Goal: Transaction & Acquisition: Purchase product/service

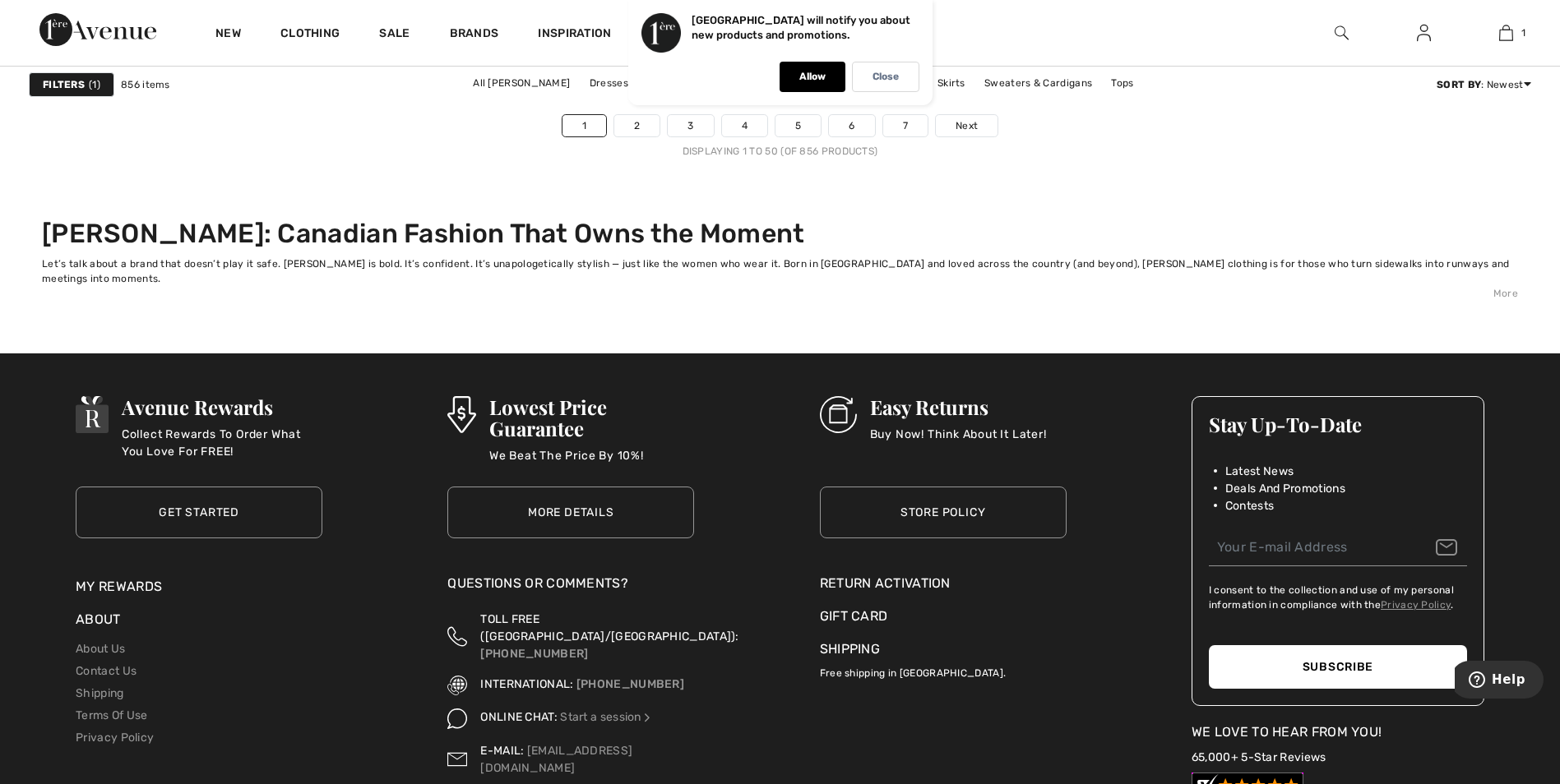
scroll to position [9619, 0]
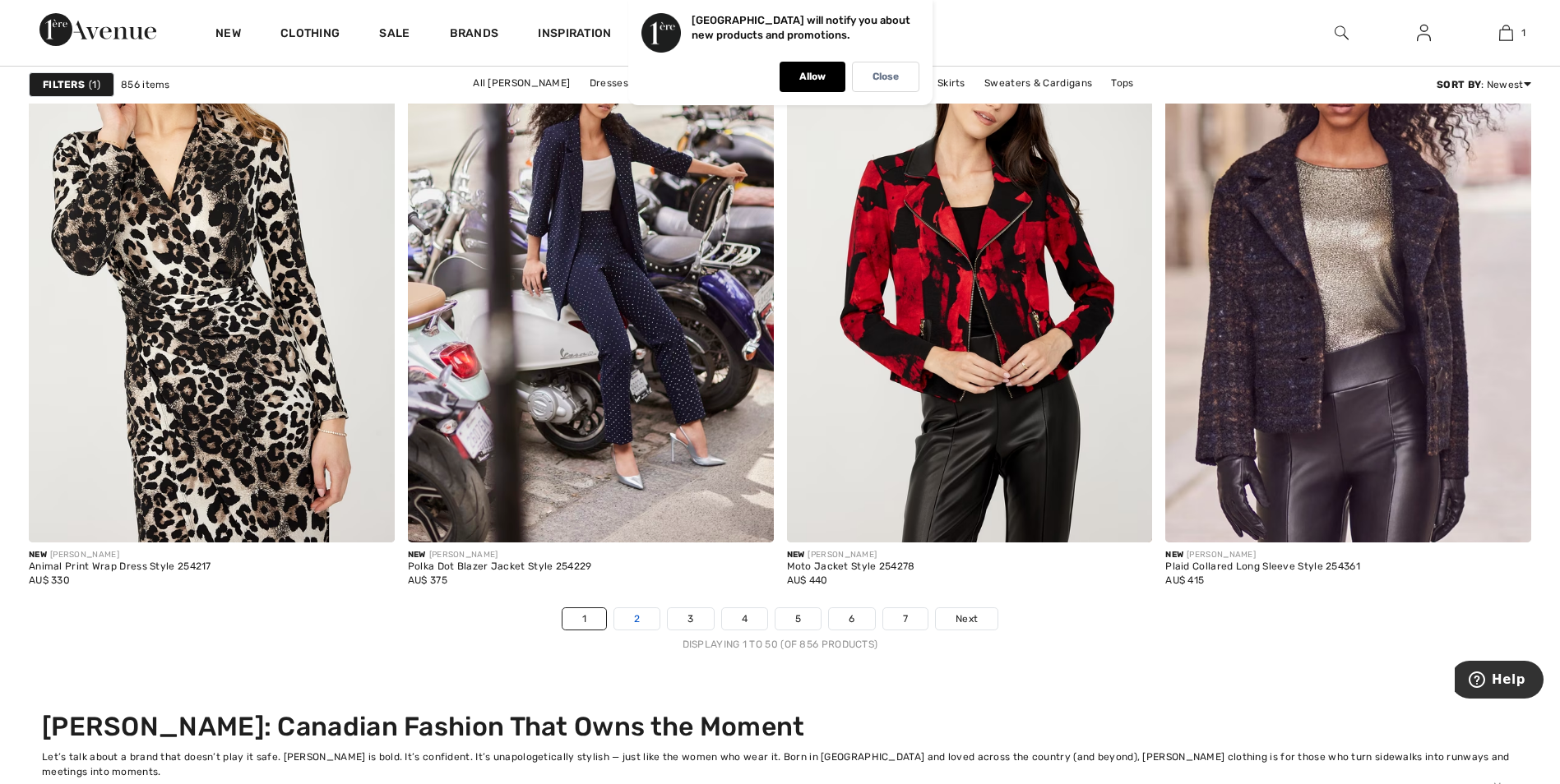
click at [641, 614] on link "2" at bounding box center [637, 619] width 46 height 21
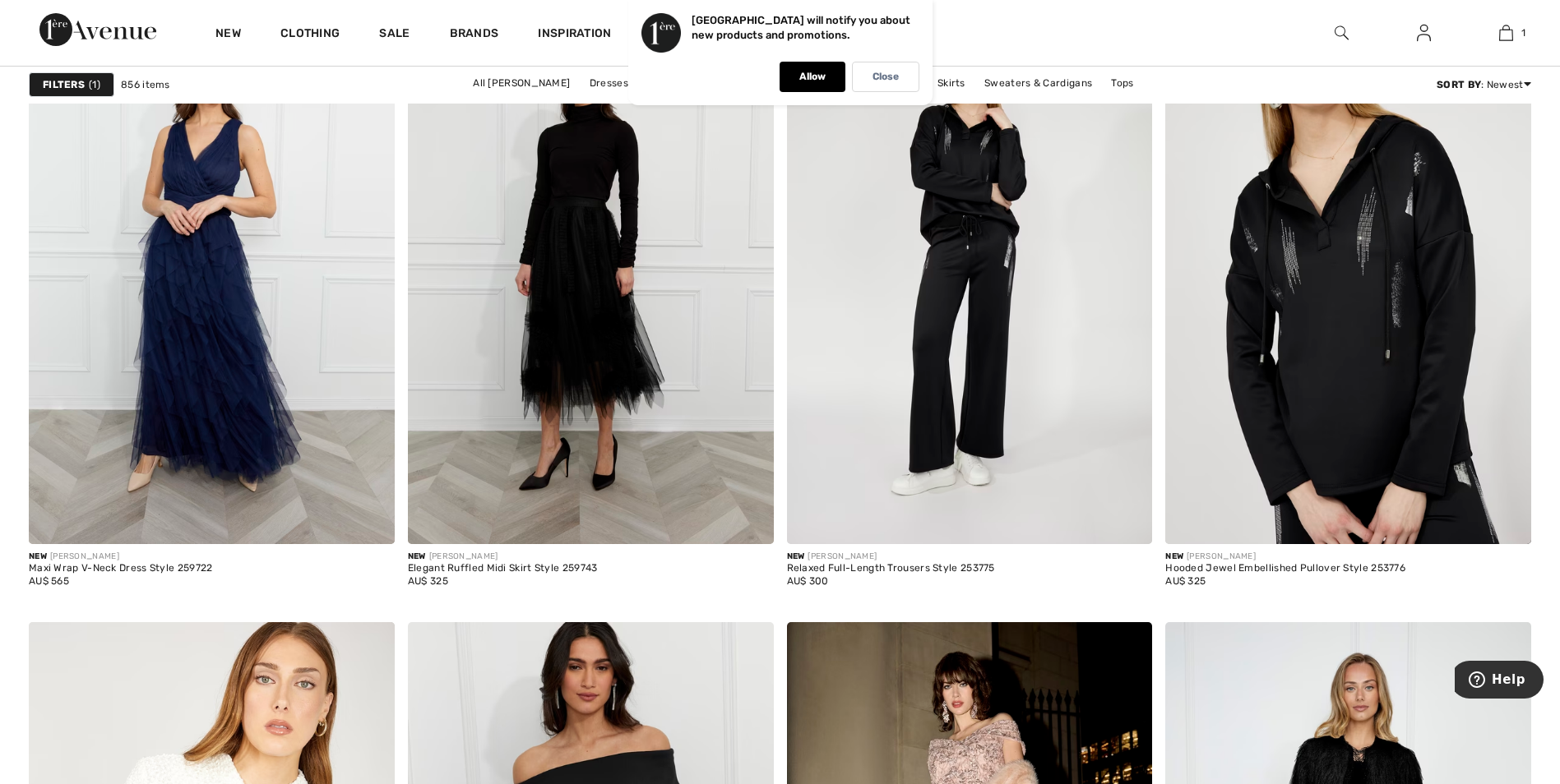
scroll to position [1891, 0]
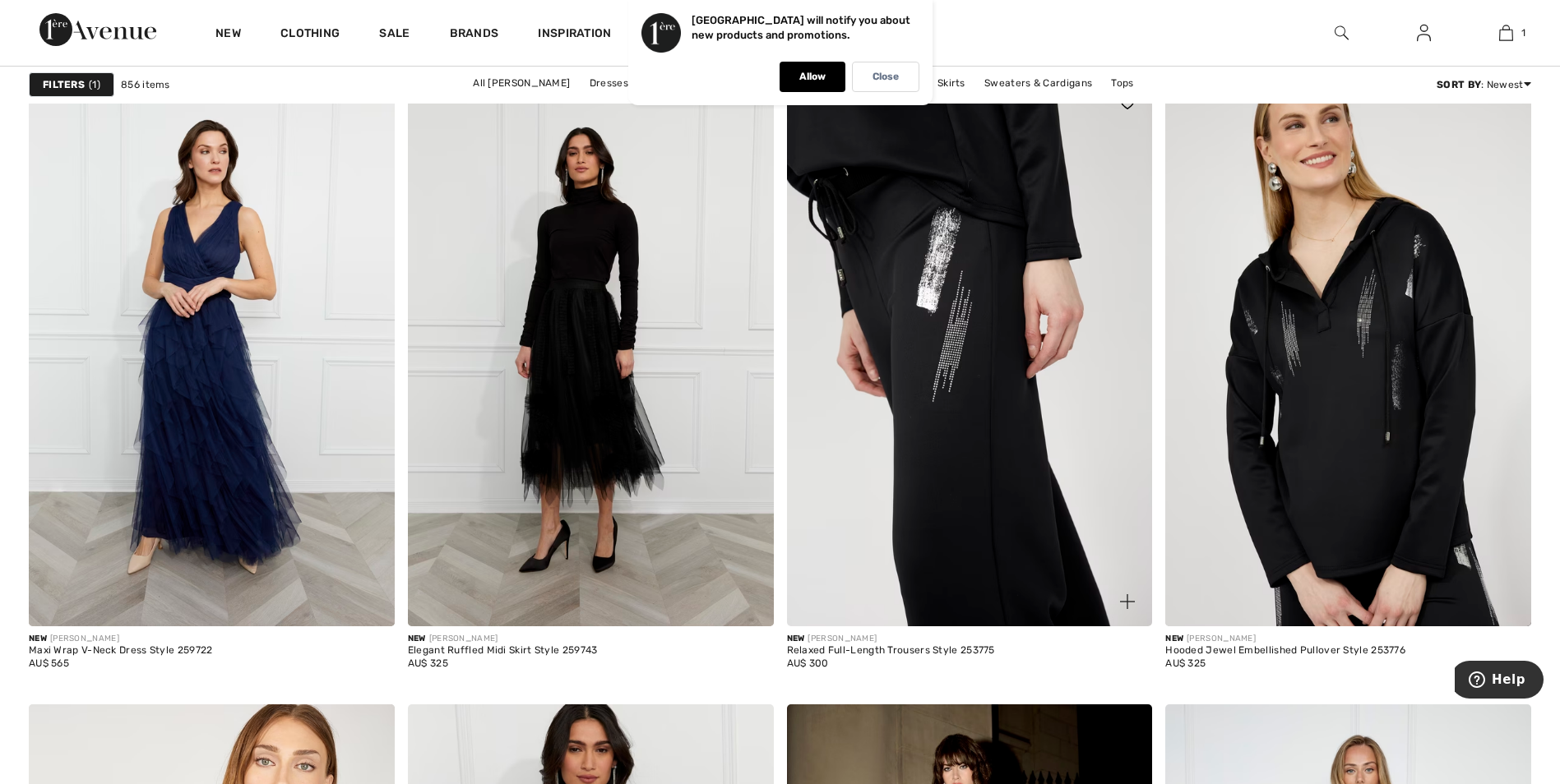
click at [957, 519] on img at bounding box center [971, 353] width 366 height 549
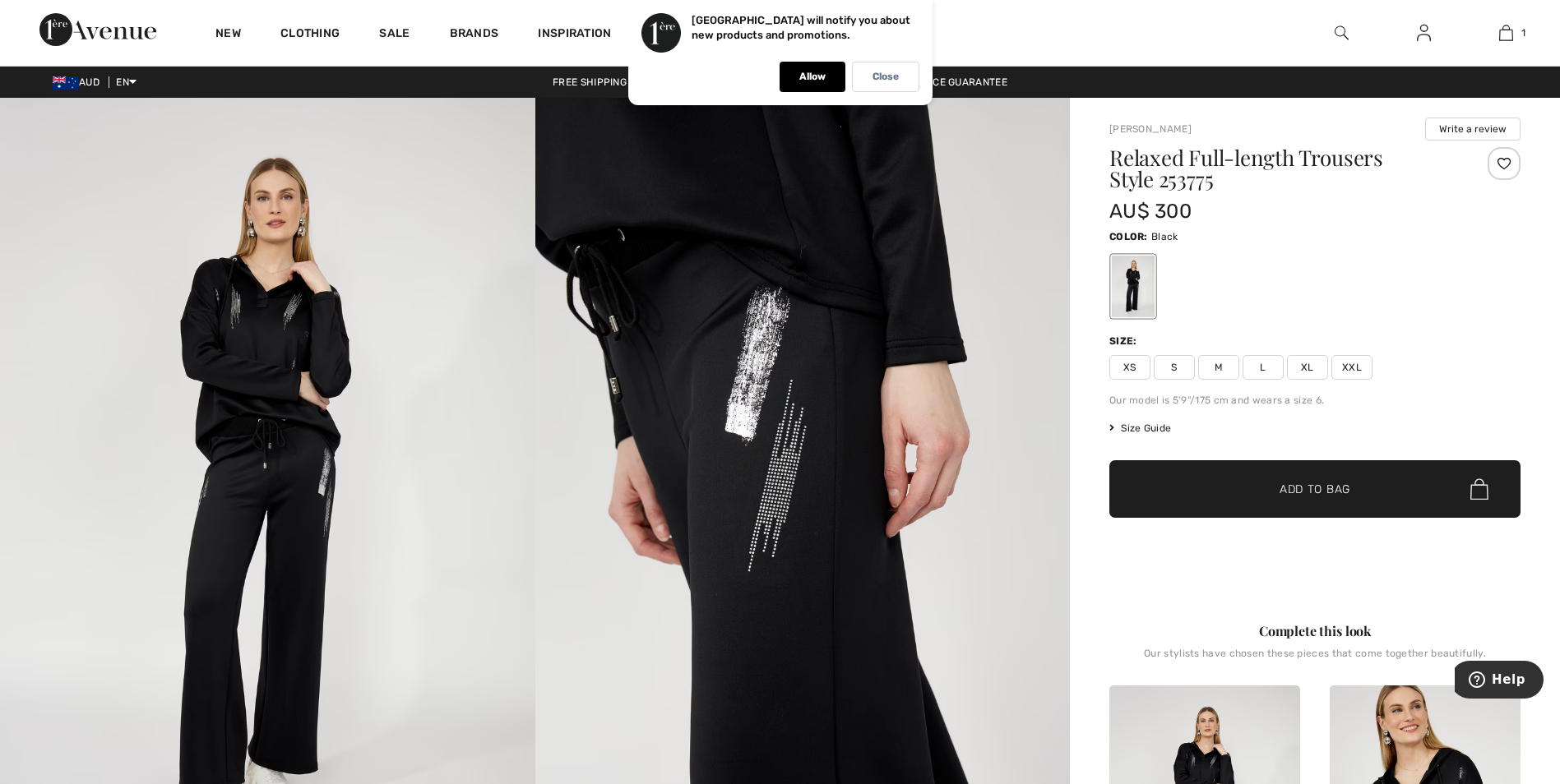
click at [1299, 364] on span "XL" at bounding box center [1308, 366] width 41 height 24
click at [1272, 485] on span "✔ Added to Bag" at bounding box center [1289, 489] width 100 height 17
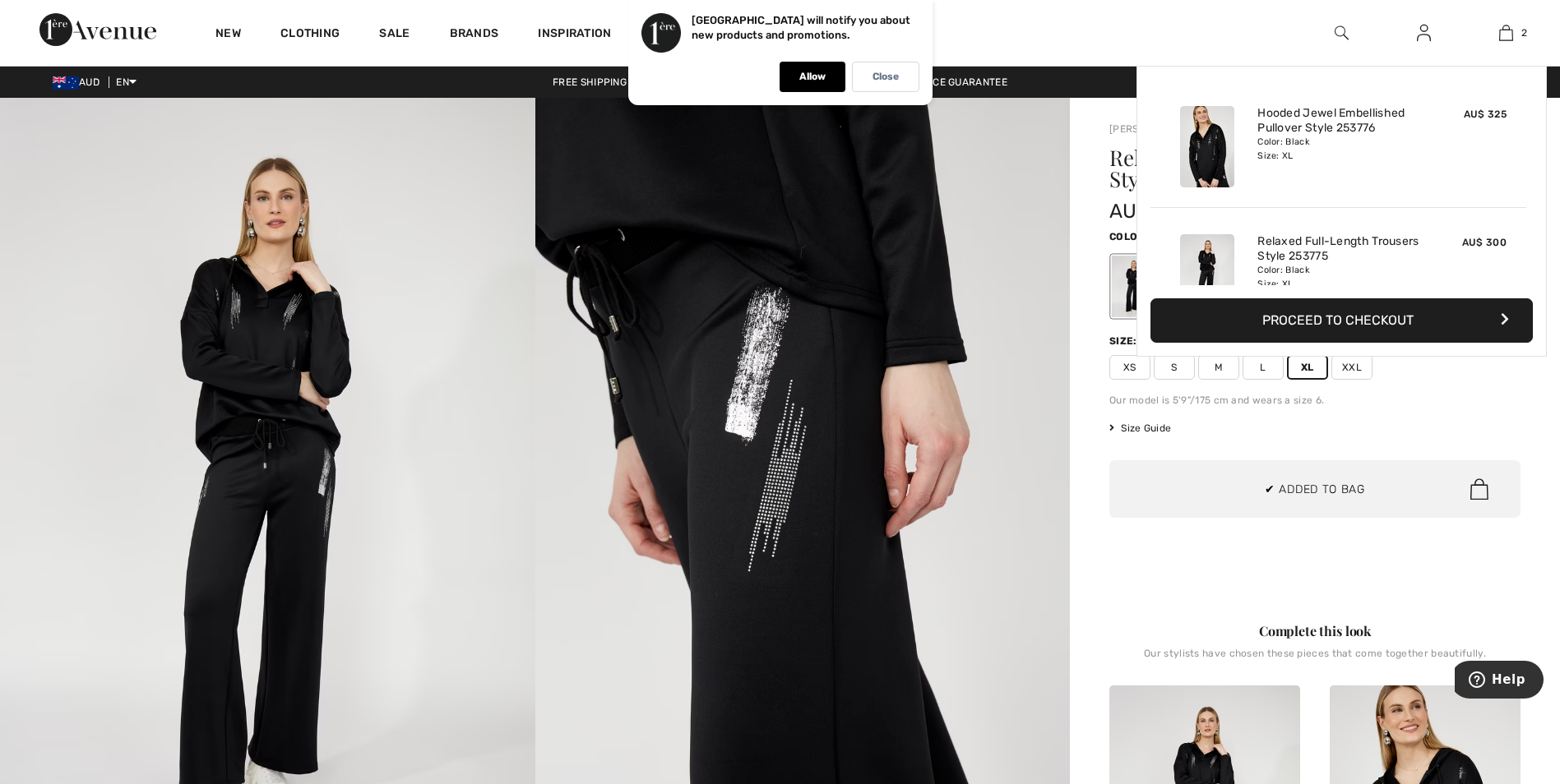
scroll to position [51, 0]
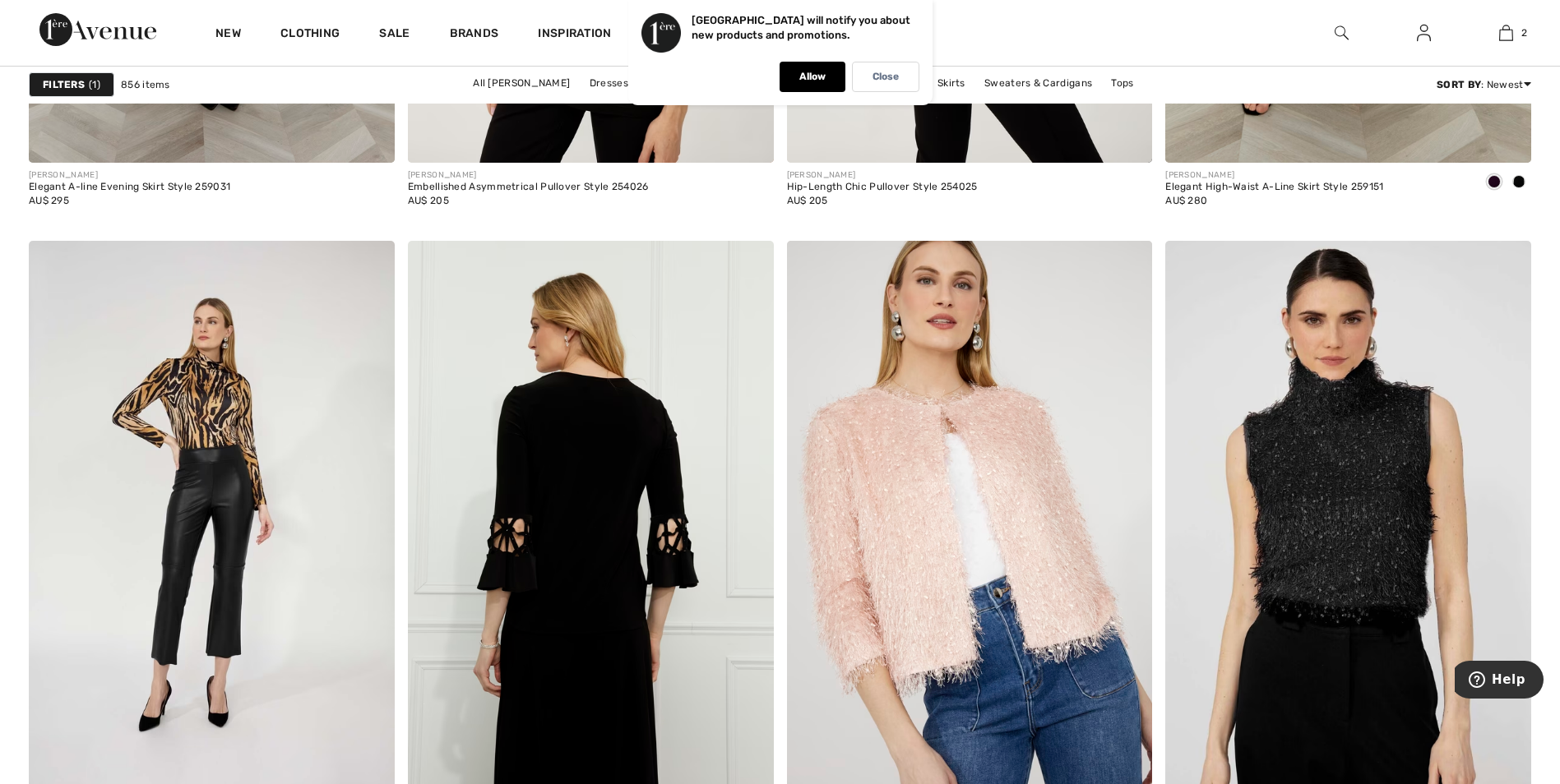
scroll to position [9783, 0]
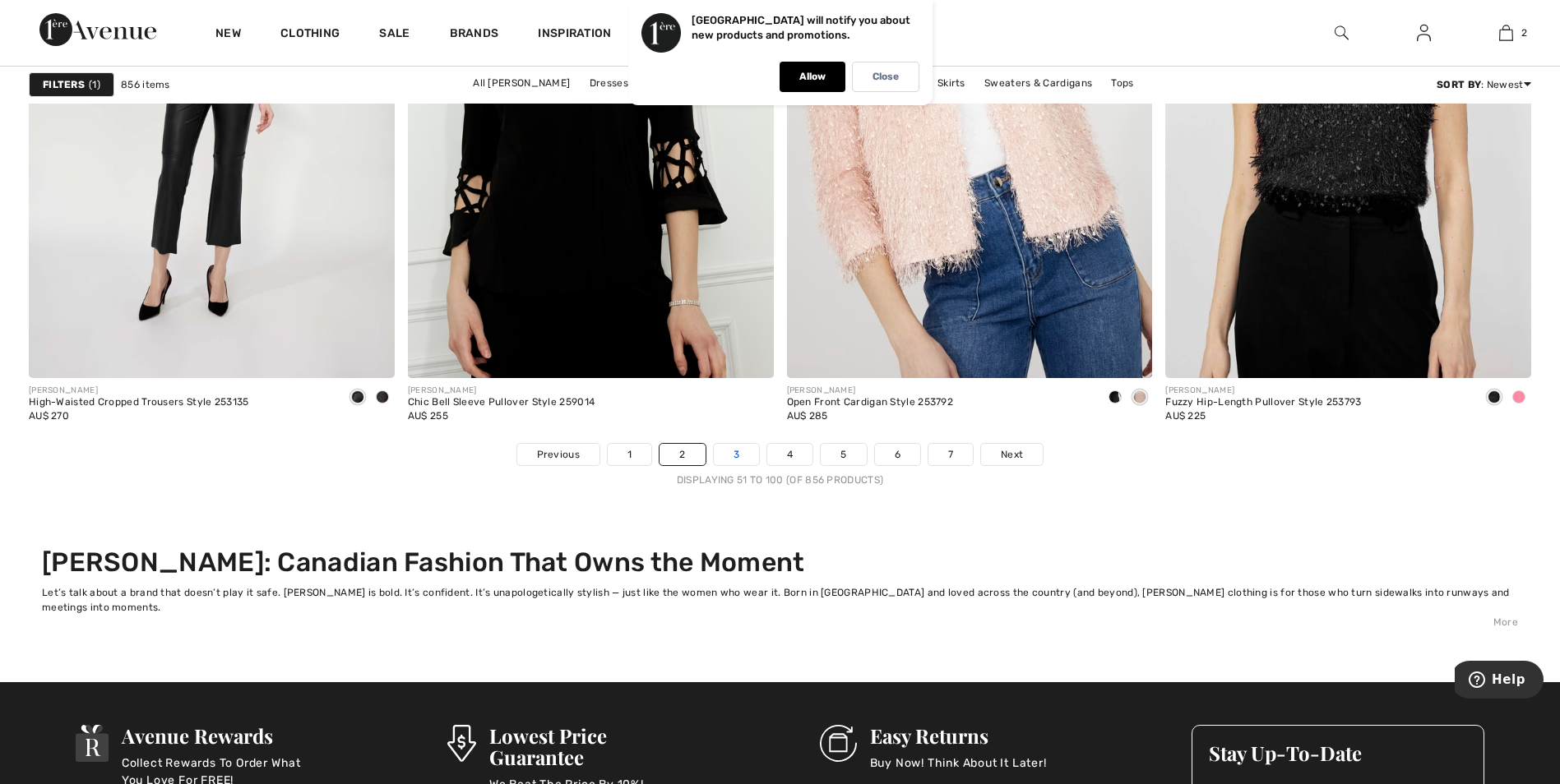
click at [725, 458] on link "3" at bounding box center [736, 455] width 46 height 21
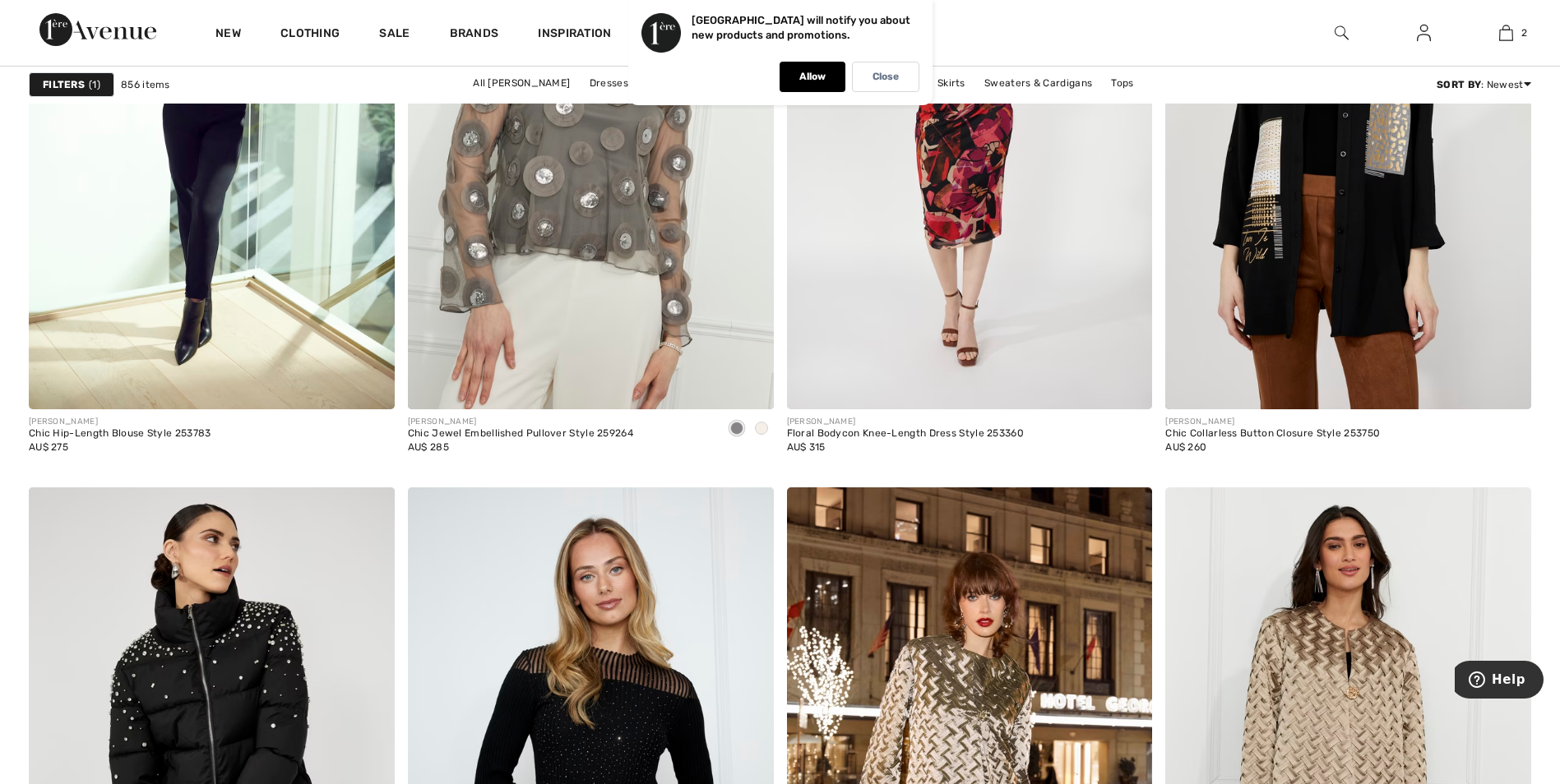
scroll to position [9455, 0]
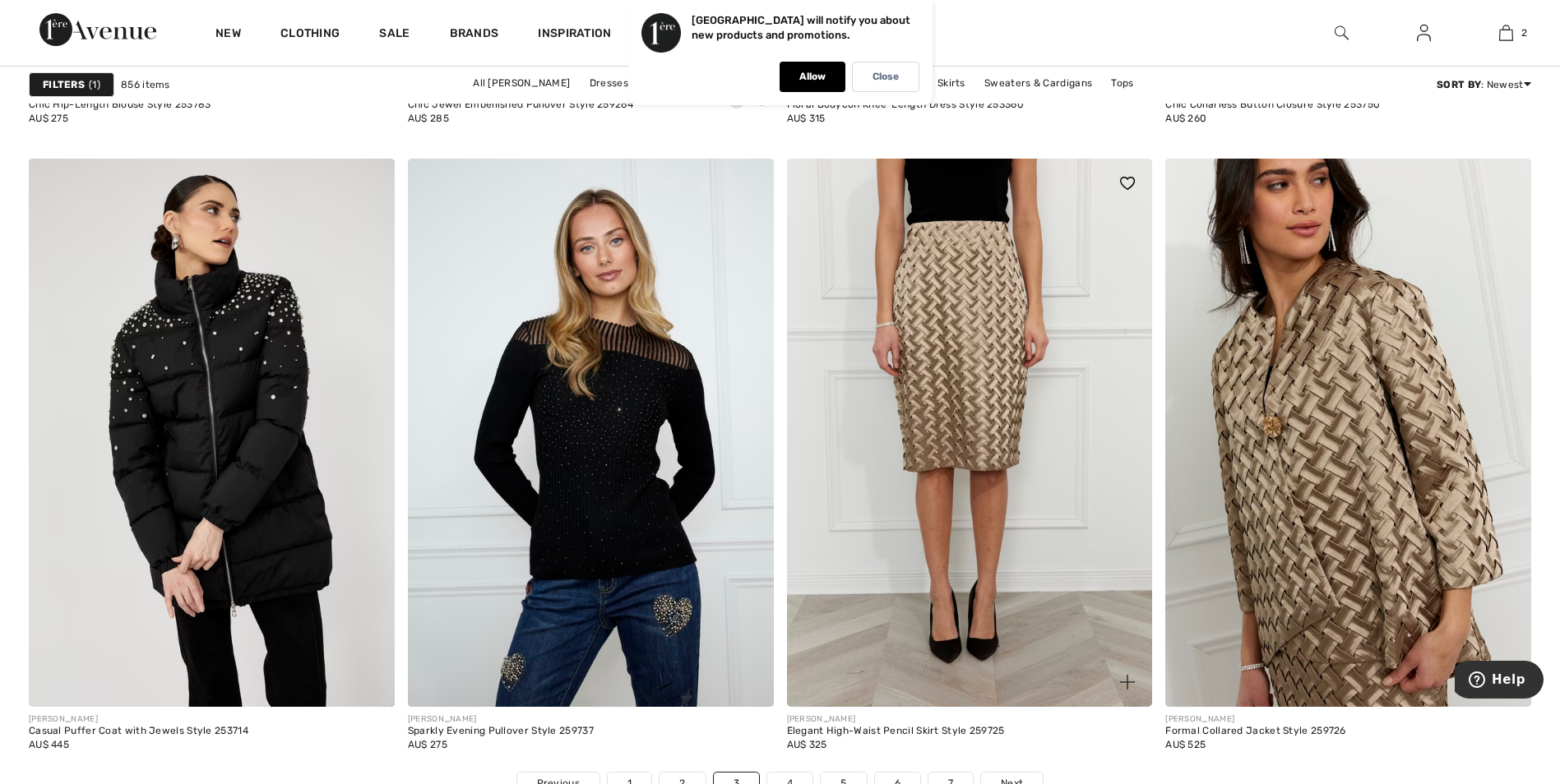
click at [1001, 400] on img at bounding box center [971, 433] width 366 height 549
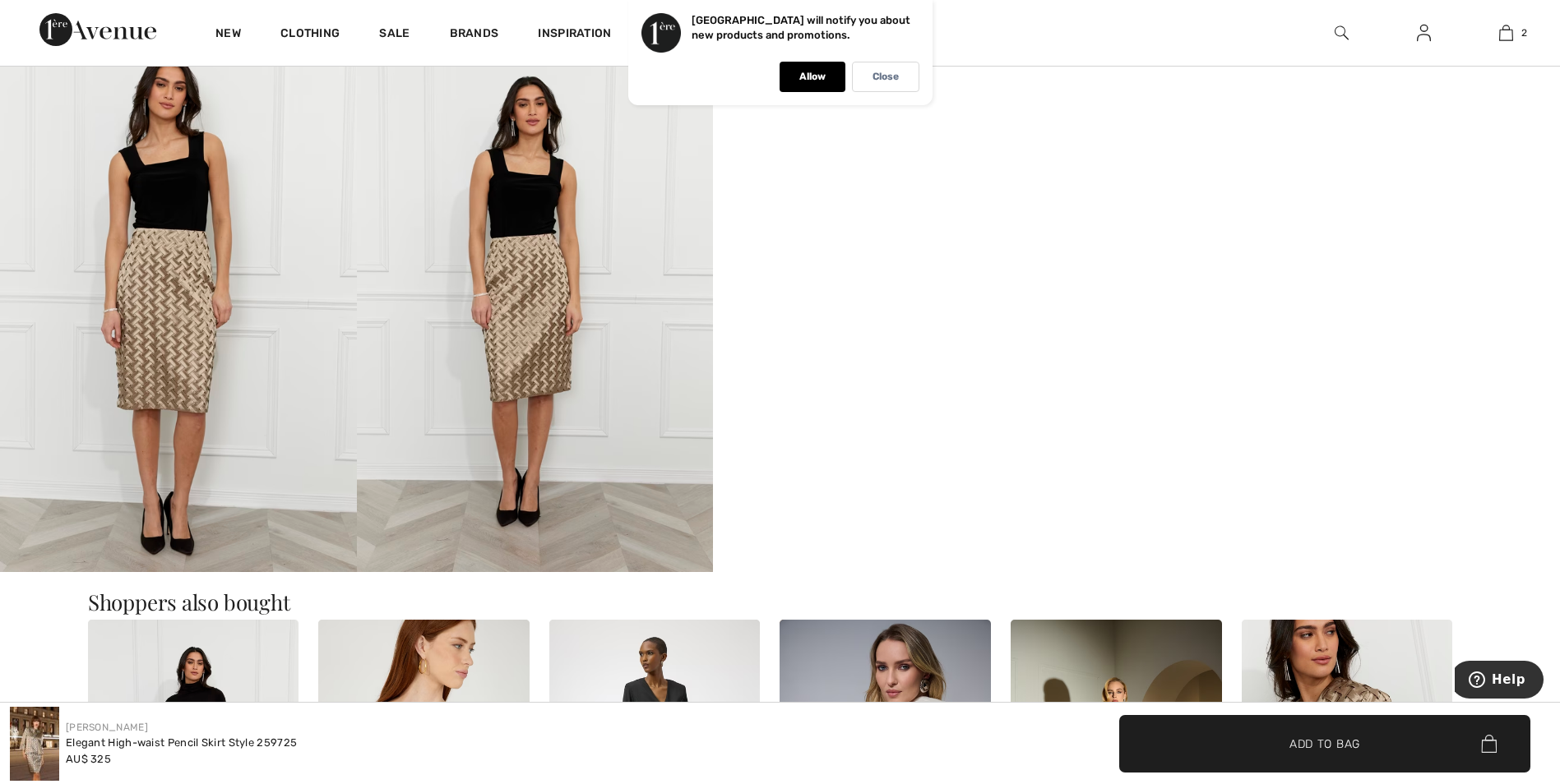
click at [556, 353] on img at bounding box center [535, 303] width 357 height 534
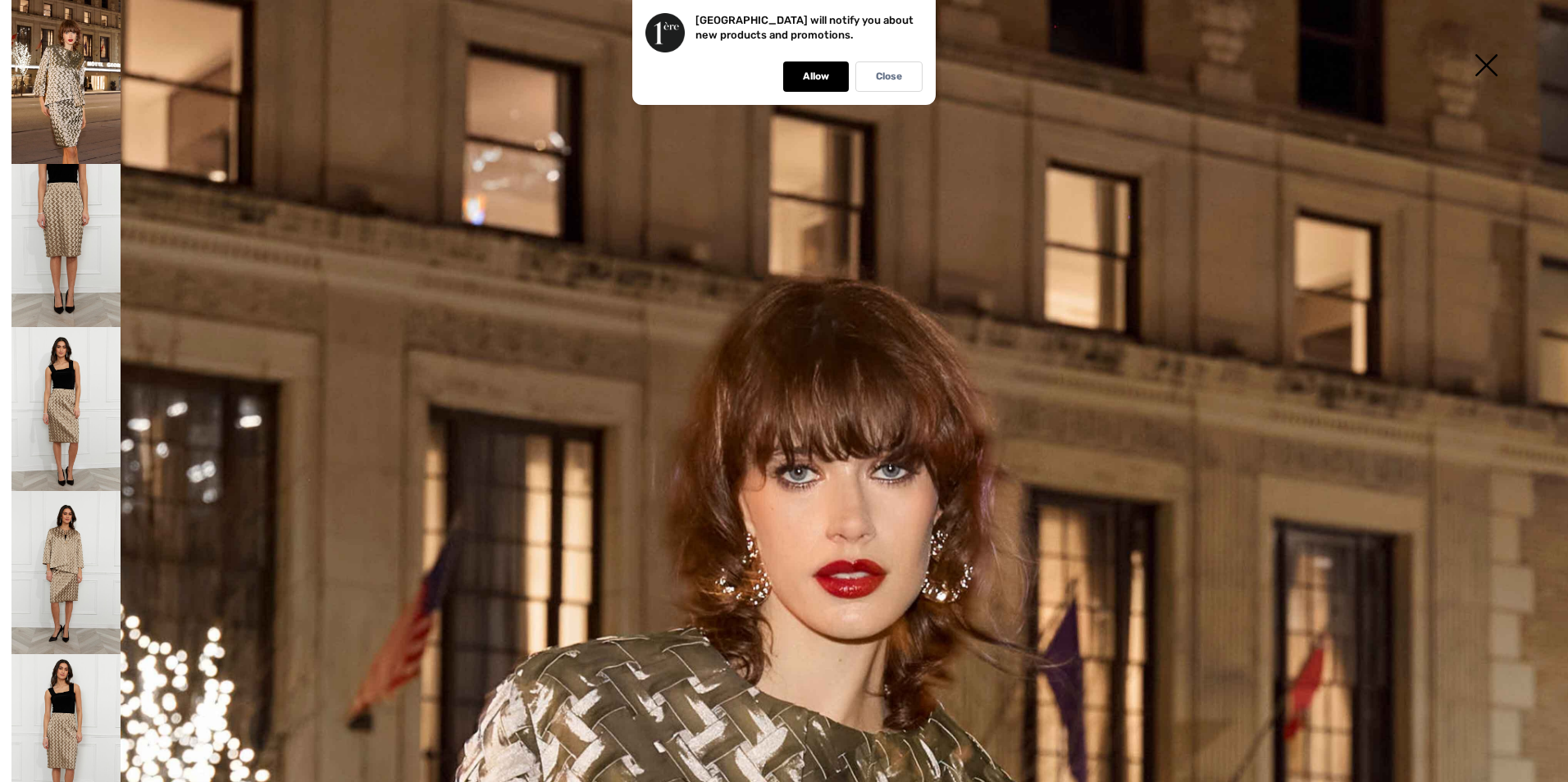
click at [61, 272] on img at bounding box center [66, 246] width 109 height 164
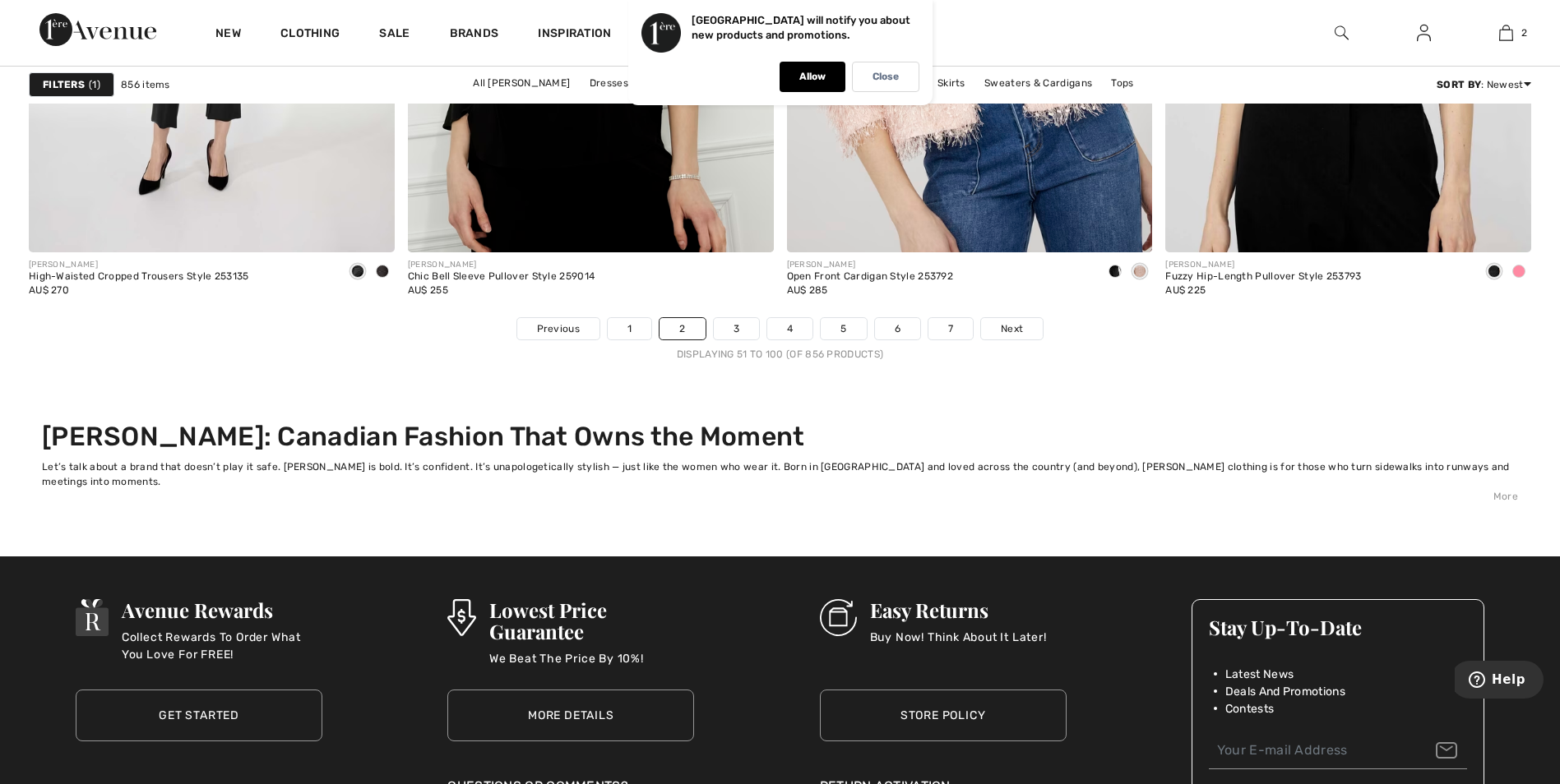
scroll to position [10030, 0]
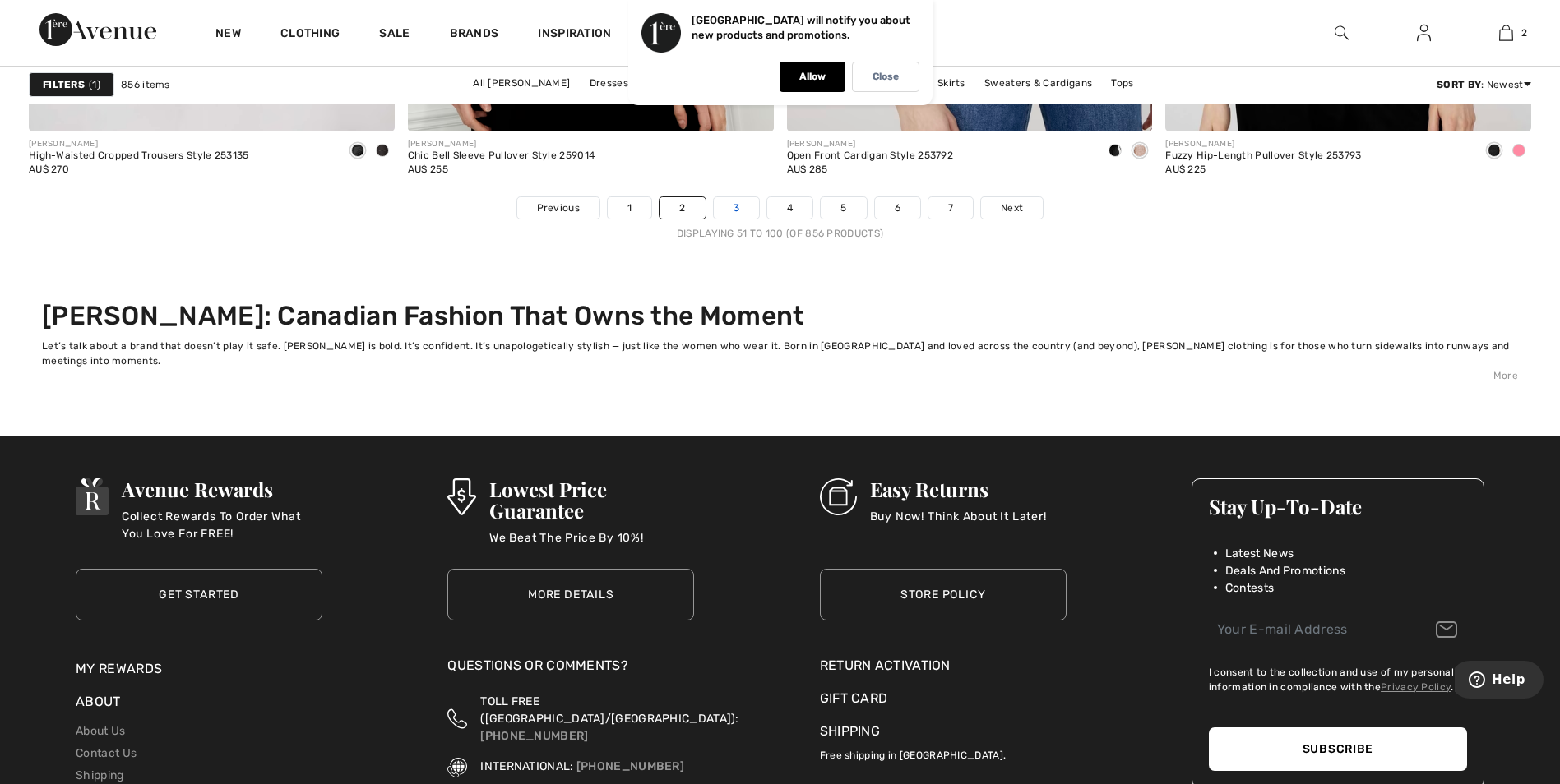
click at [725, 204] on link "3" at bounding box center [736, 208] width 46 height 21
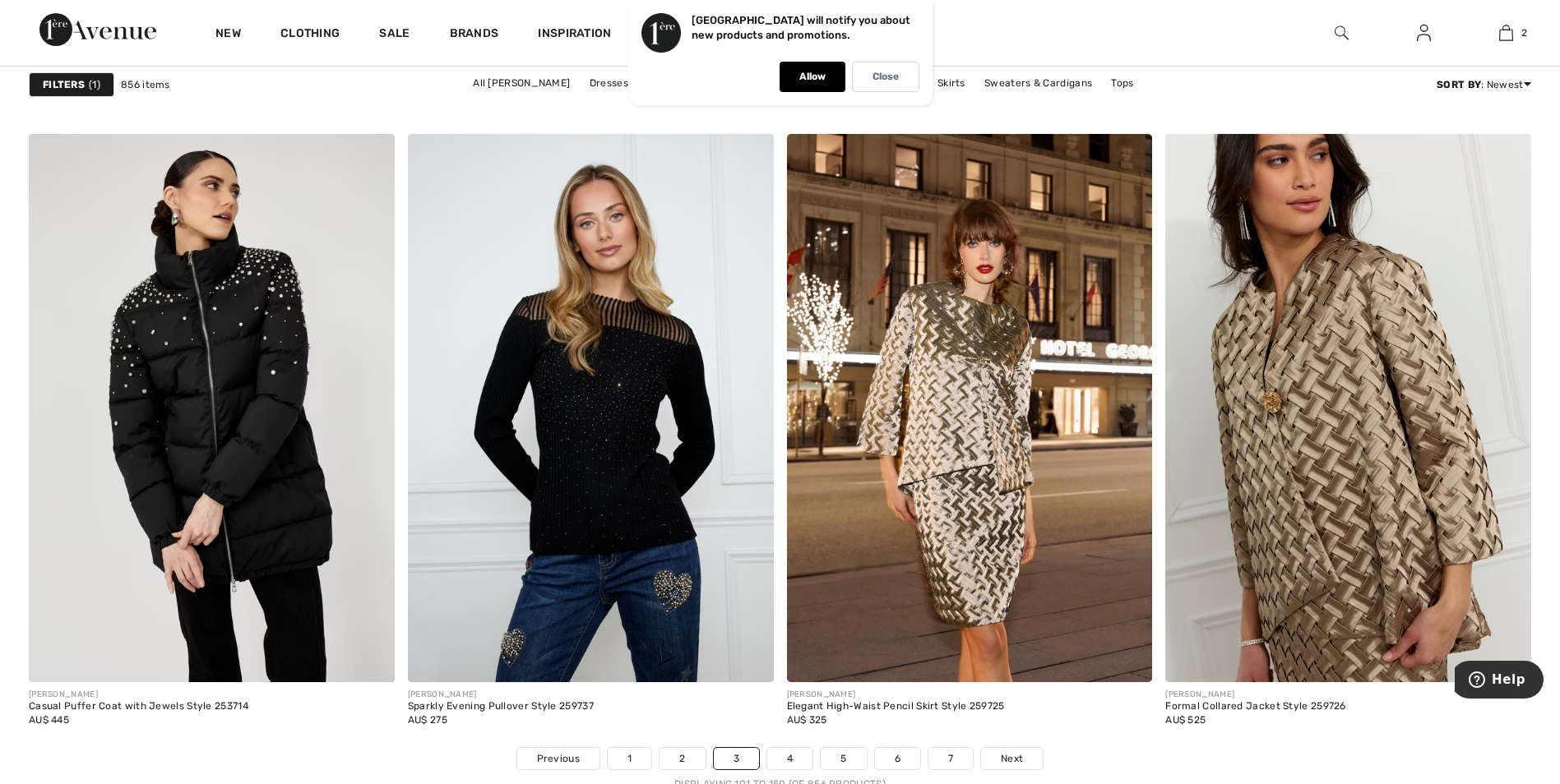
scroll to position [9783, 0]
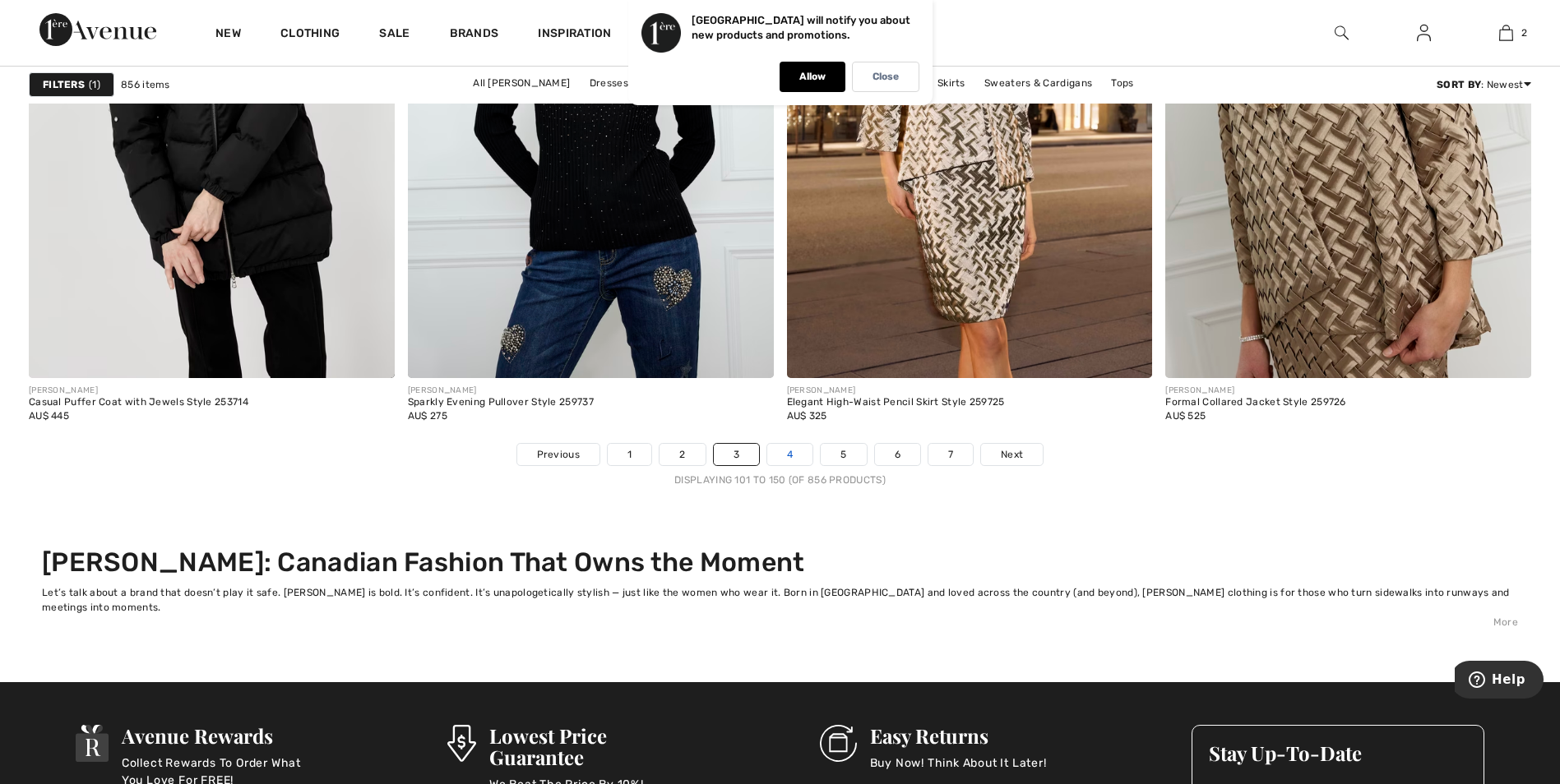
click at [786, 458] on link "4" at bounding box center [790, 455] width 46 height 21
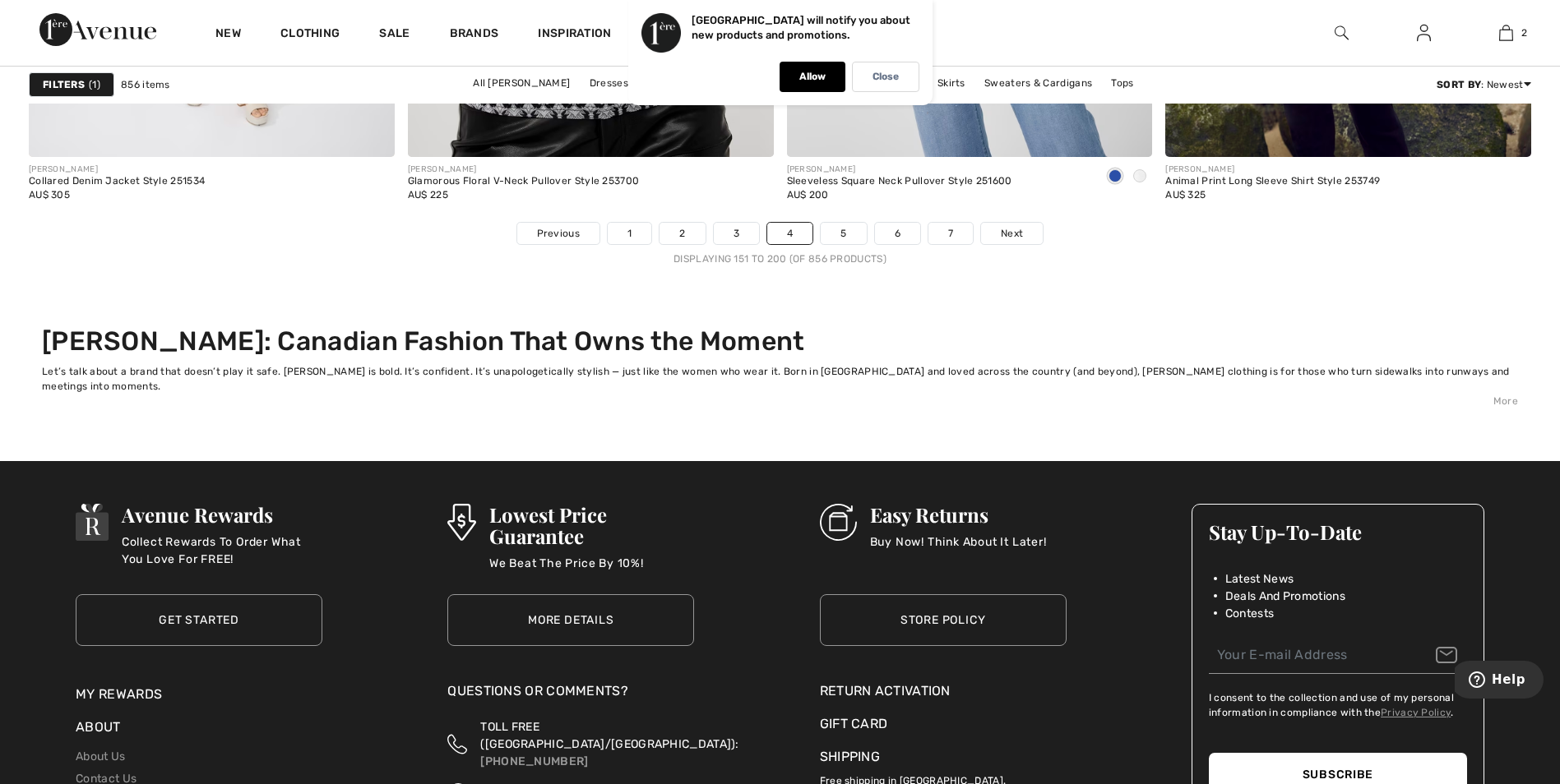
scroll to position [10030, 0]
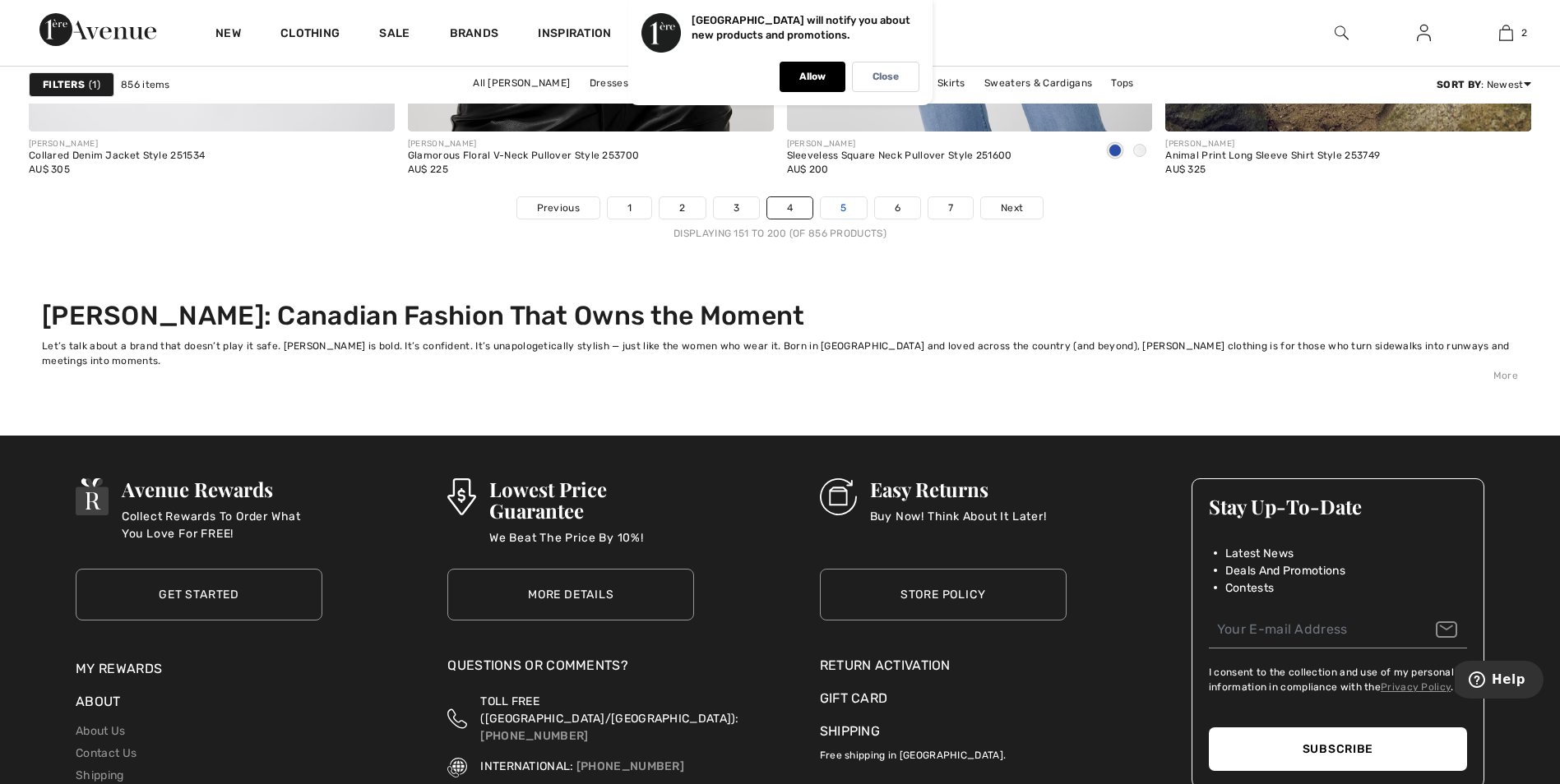
click at [838, 207] on link "5" at bounding box center [844, 208] width 46 height 21
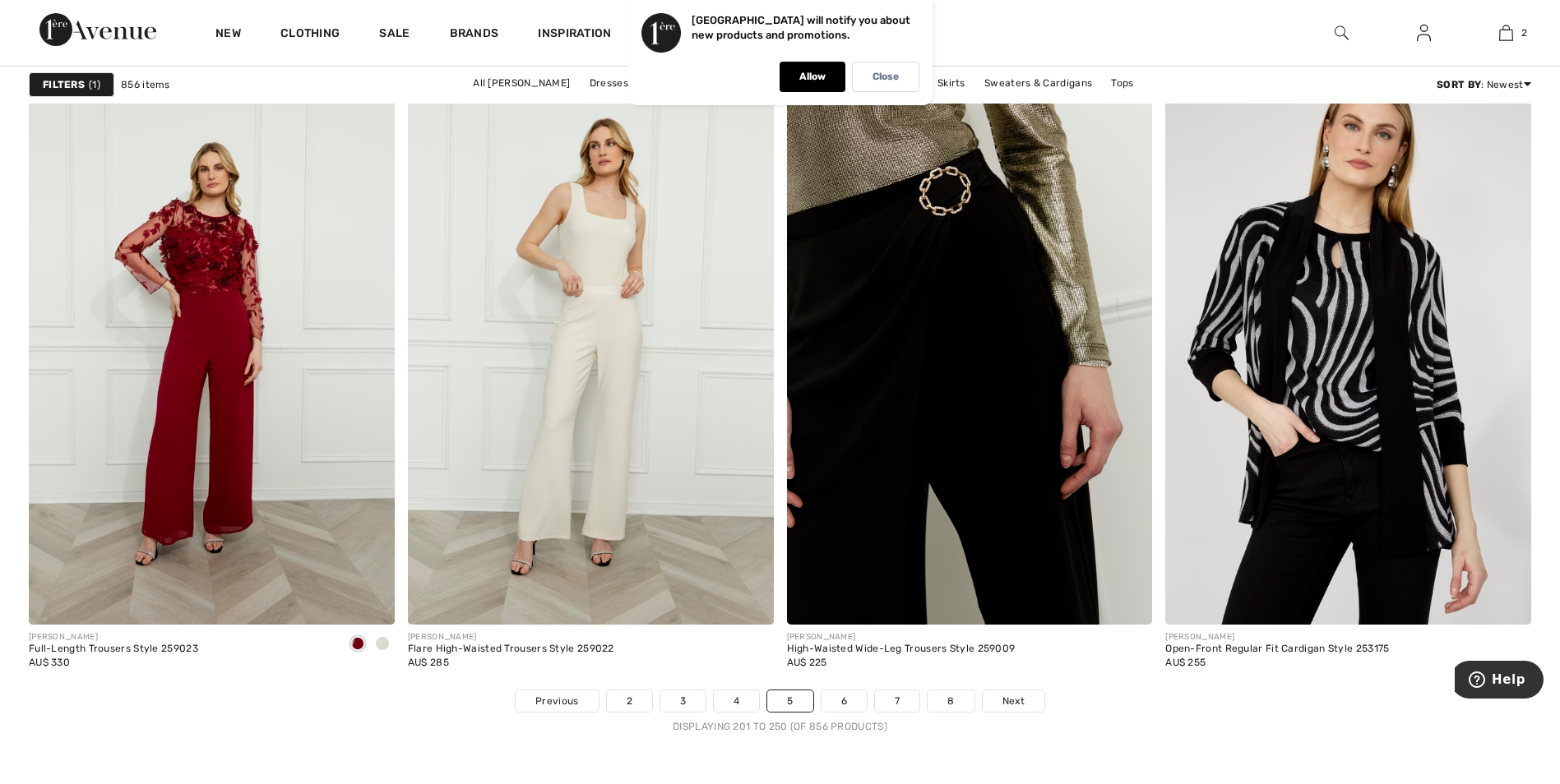
scroll to position [9865, 0]
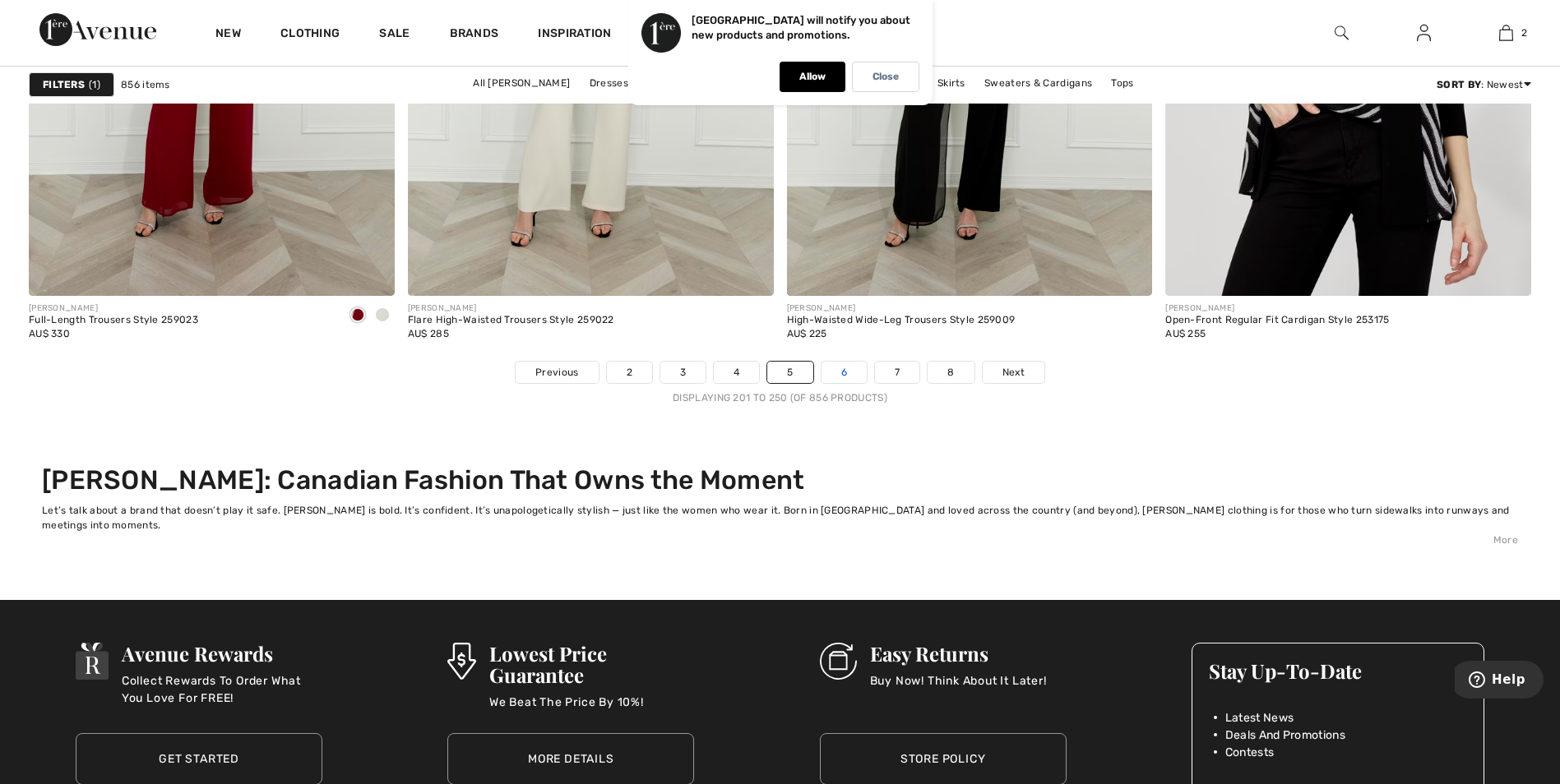
click at [831, 369] on link "6" at bounding box center [844, 372] width 46 height 21
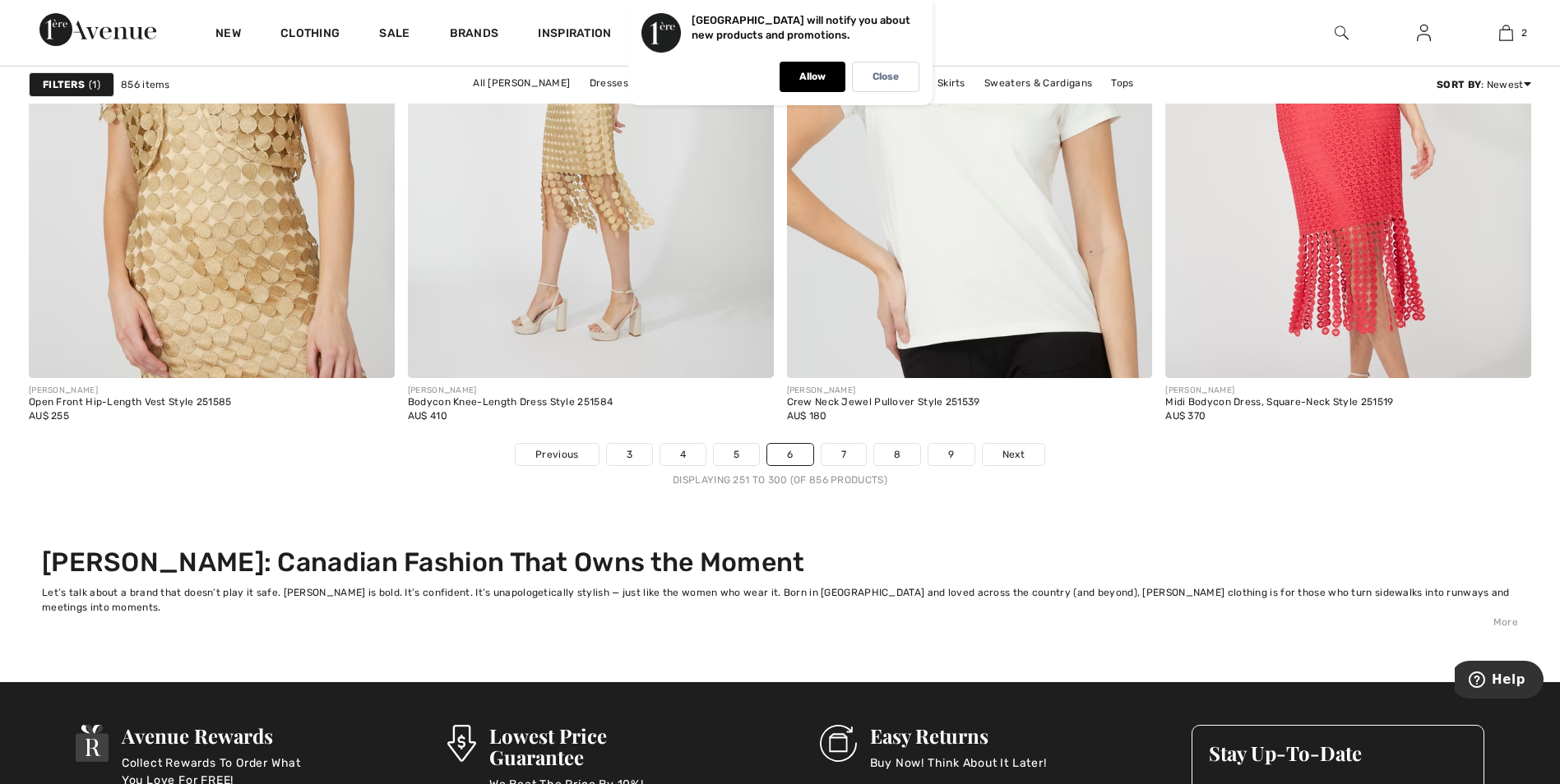
scroll to position [10030, 0]
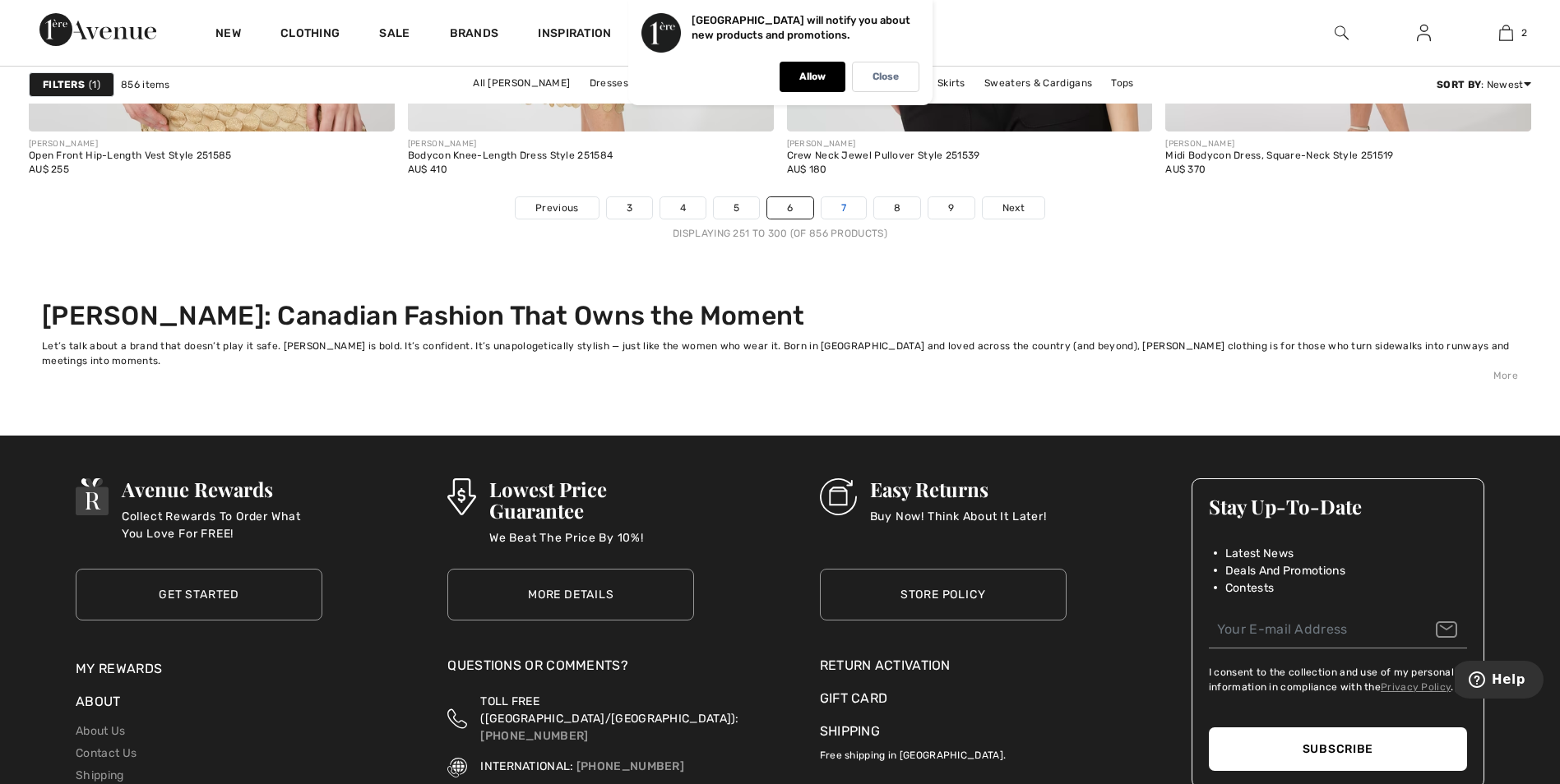
click at [838, 208] on link "7" at bounding box center [844, 208] width 45 height 21
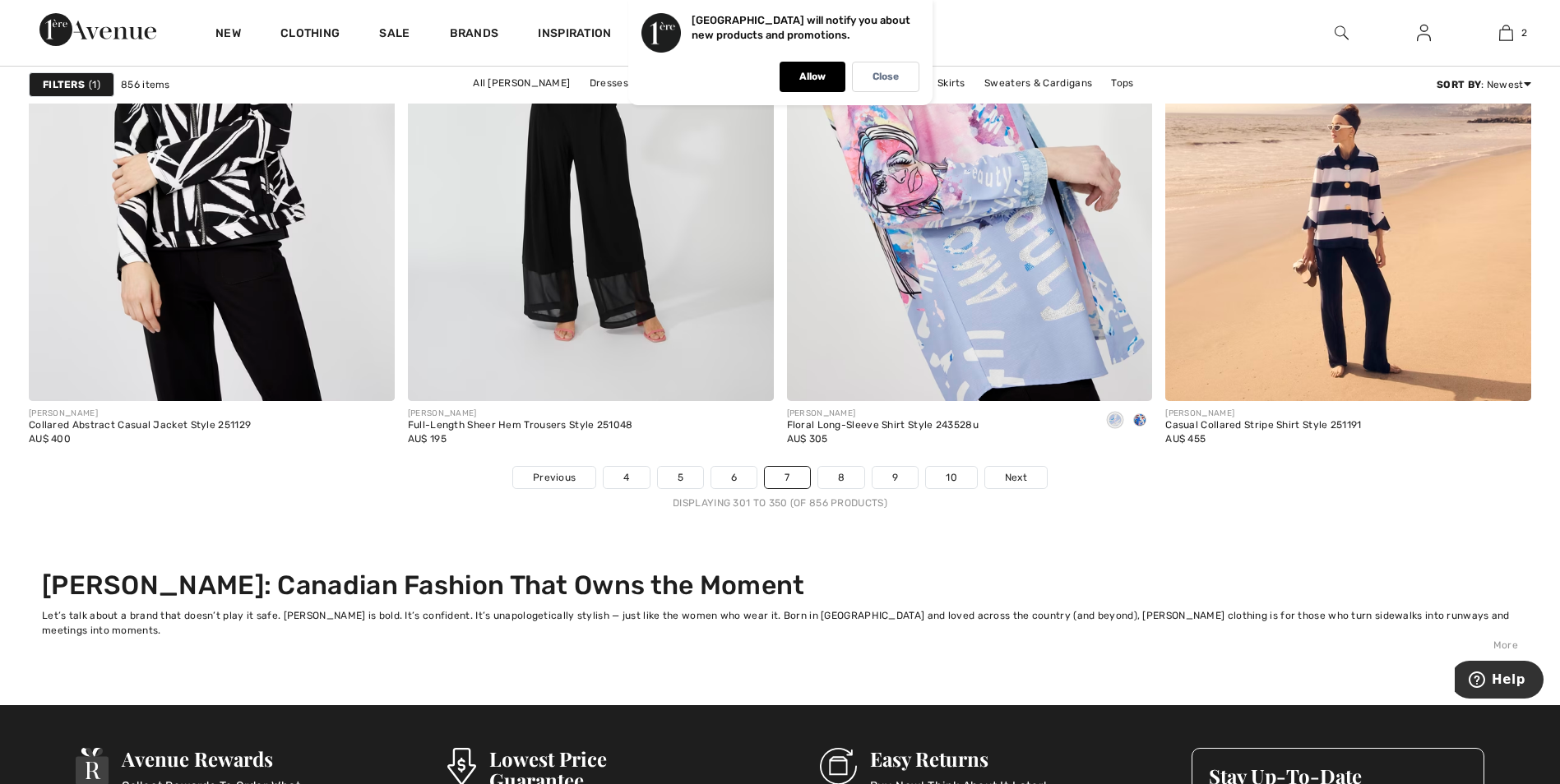
scroll to position [9783, 0]
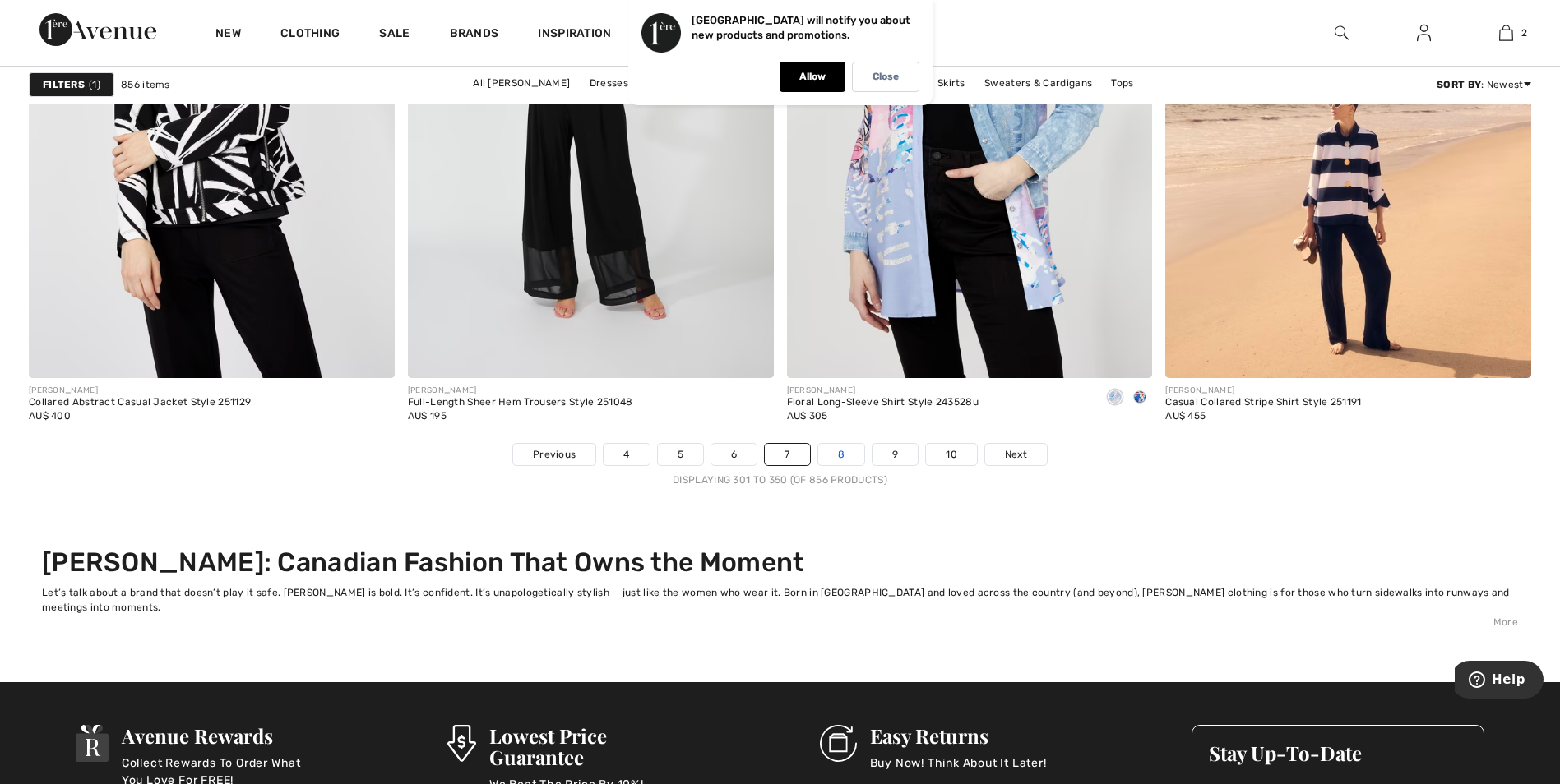
click at [847, 454] on link "8" at bounding box center [842, 455] width 47 height 21
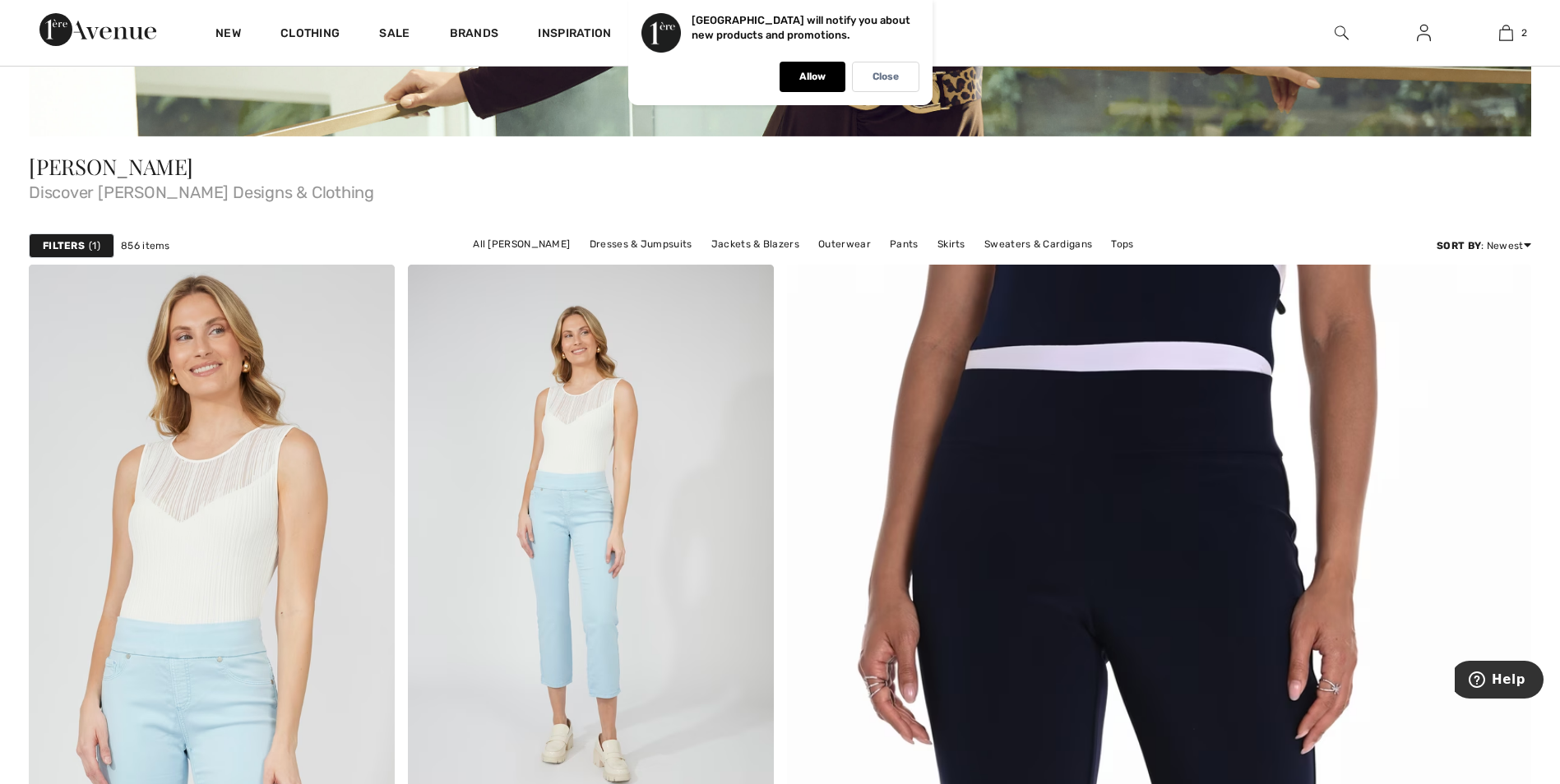
scroll to position [493, 0]
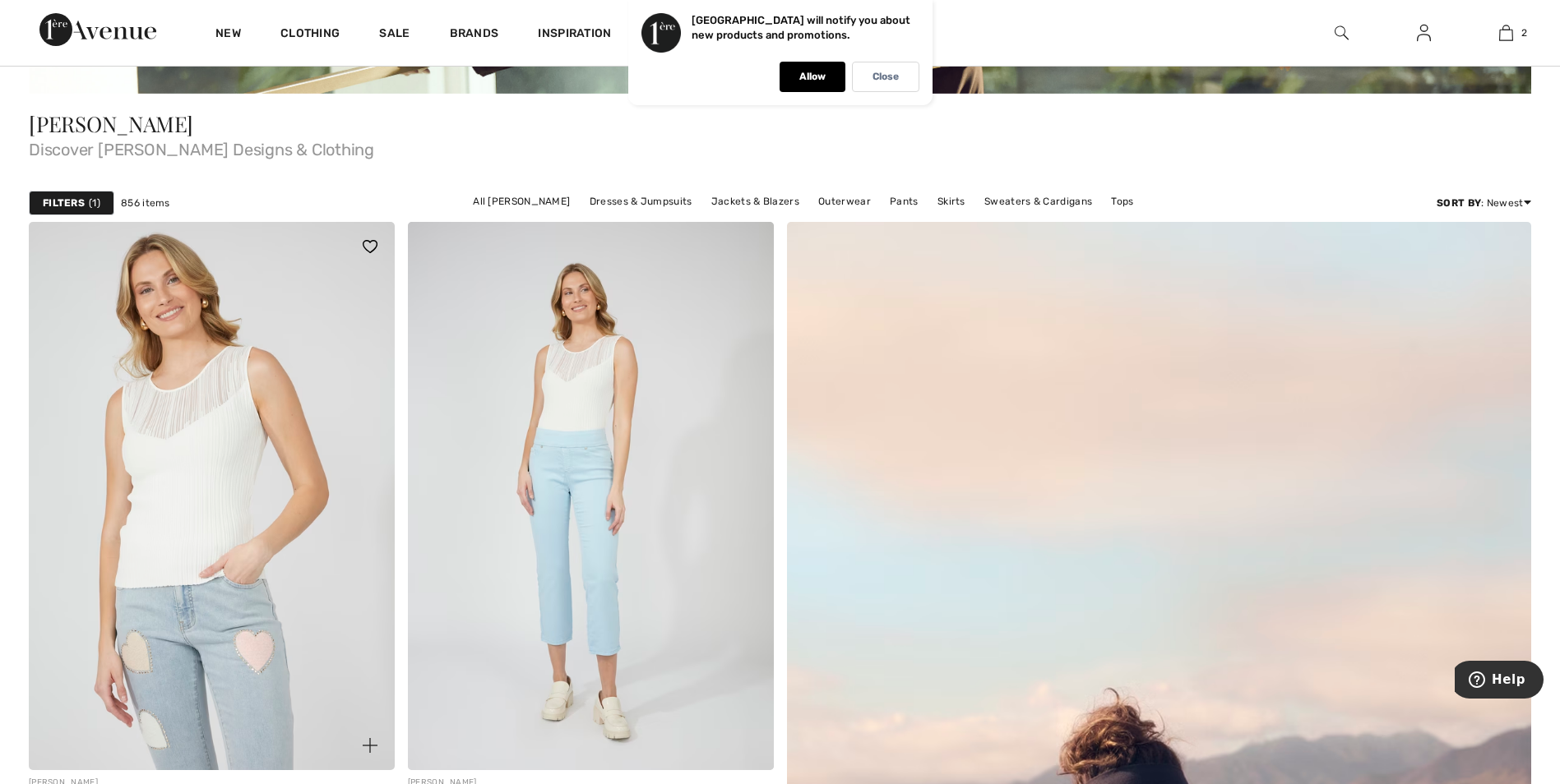
click at [143, 438] on img at bounding box center [212, 496] width 366 height 549
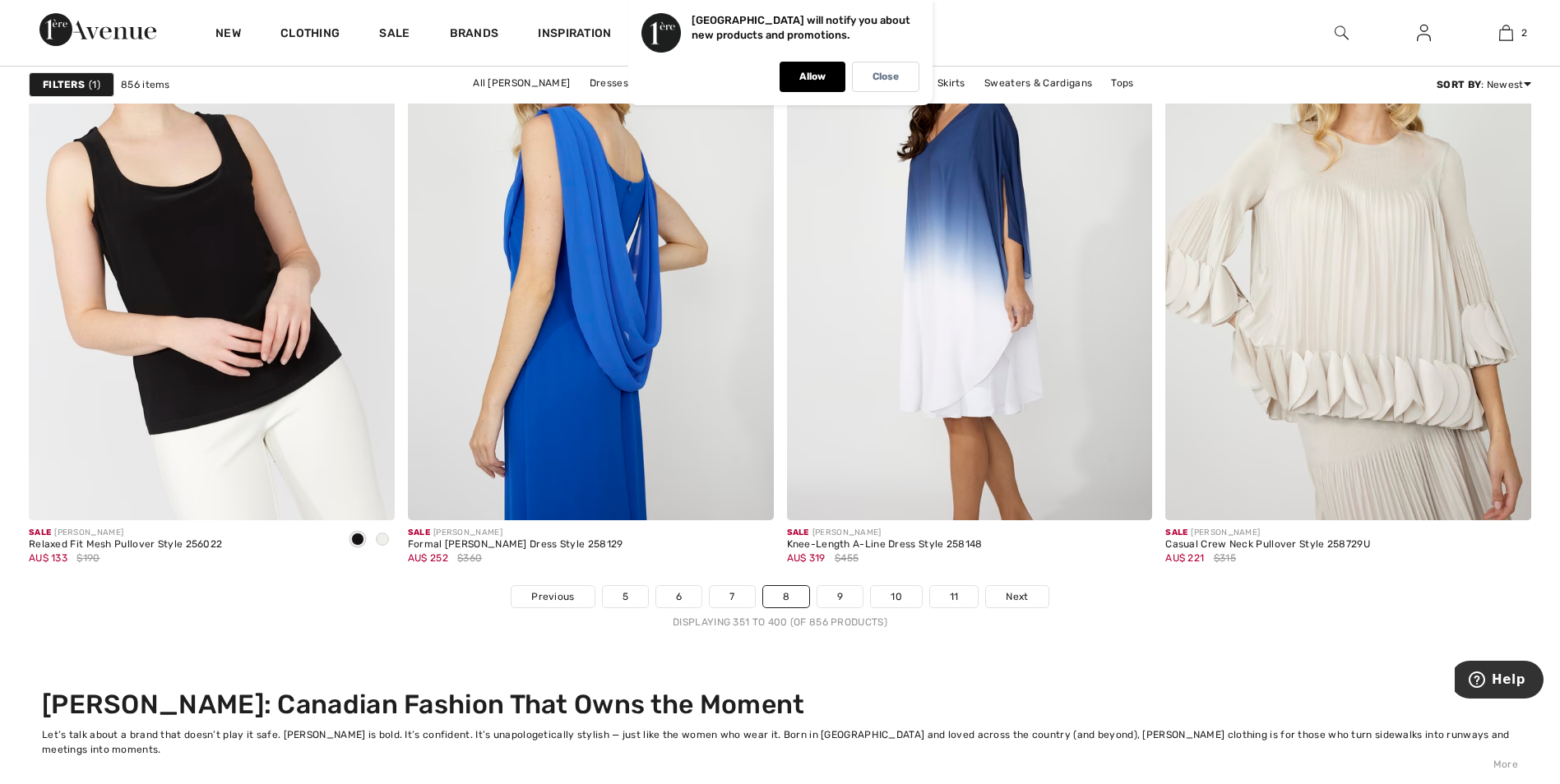
scroll to position [9783, 0]
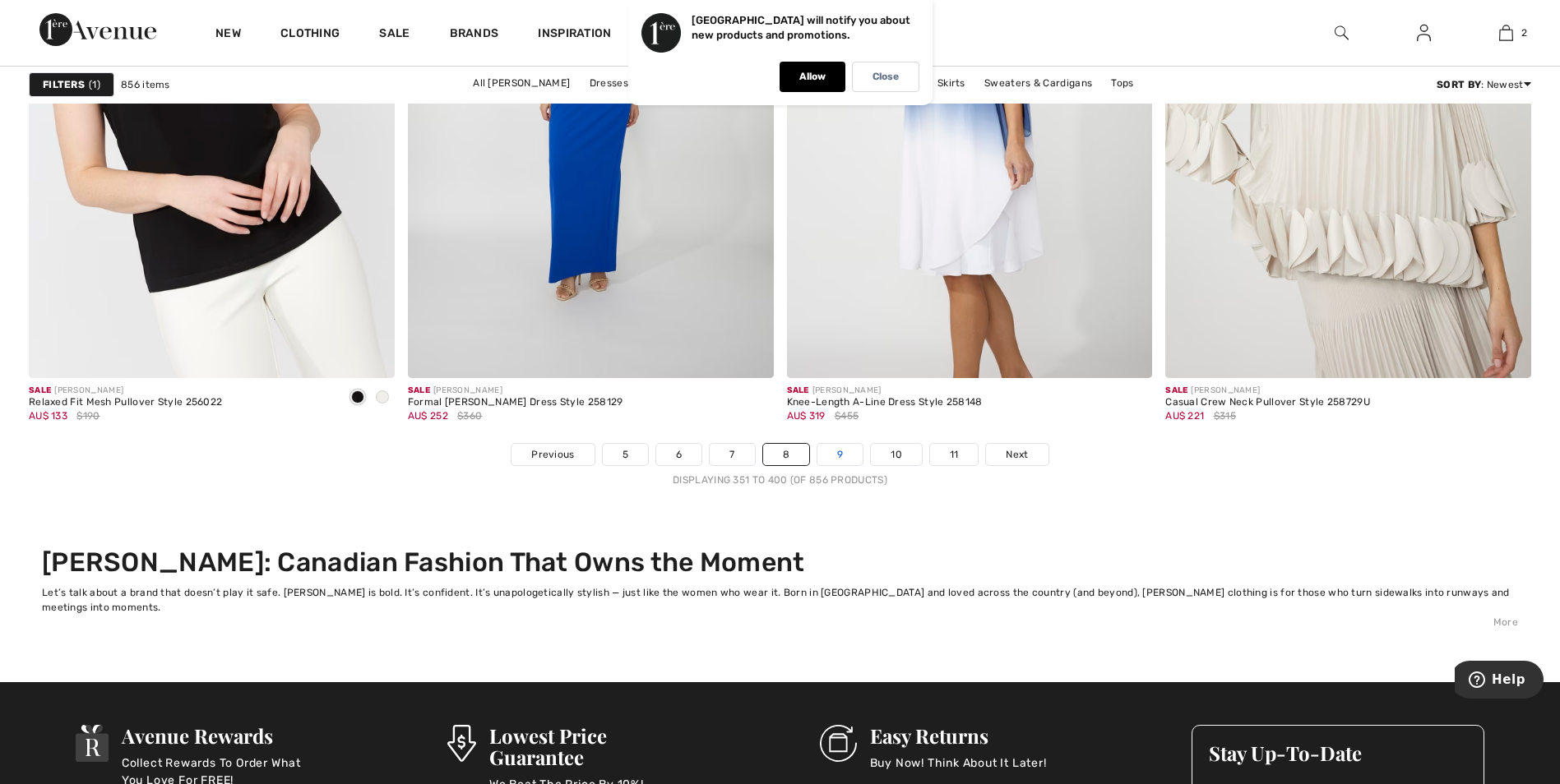
click at [835, 457] on link "9" at bounding box center [840, 455] width 46 height 21
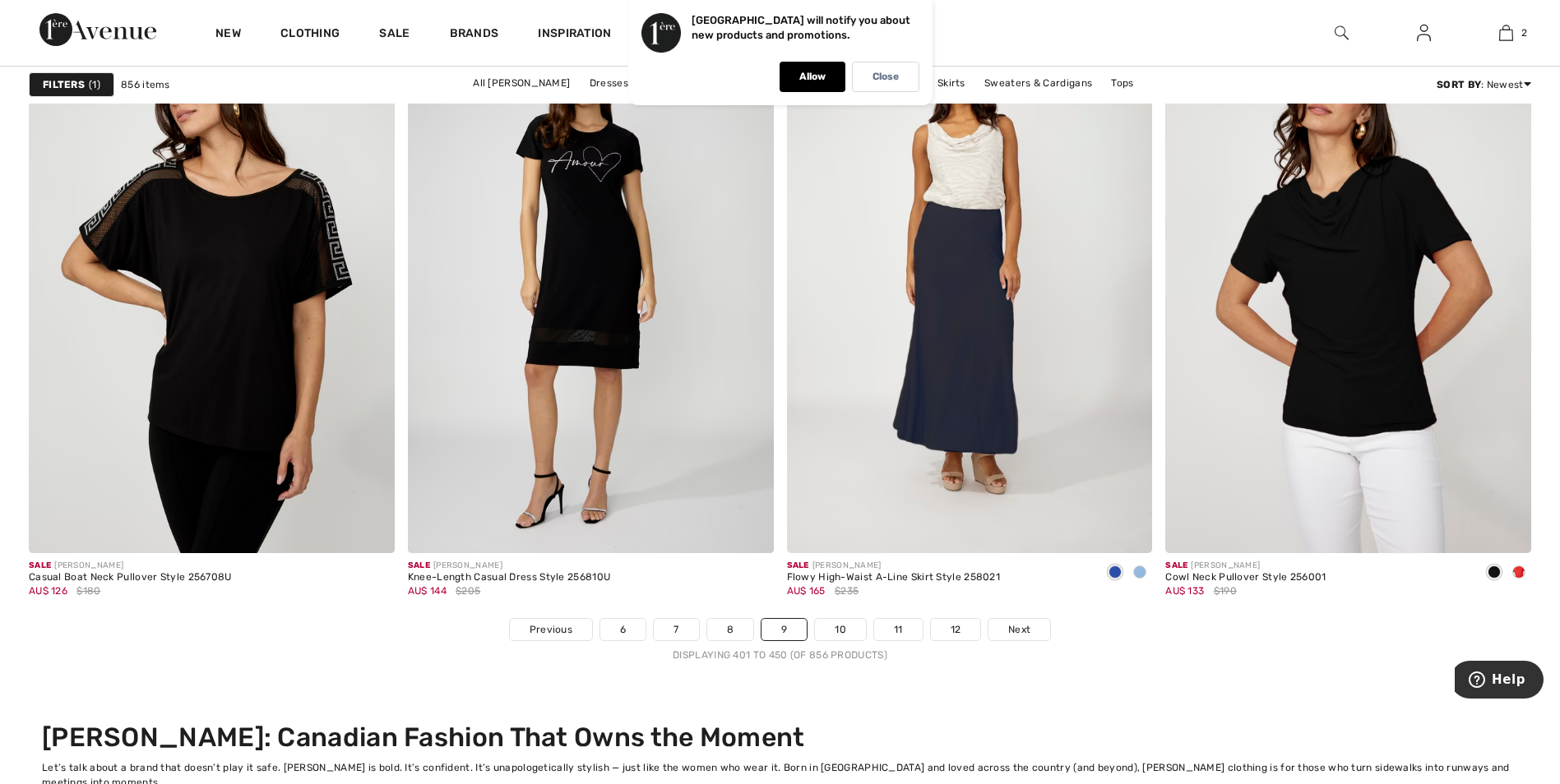
scroll to position [9702, 0]
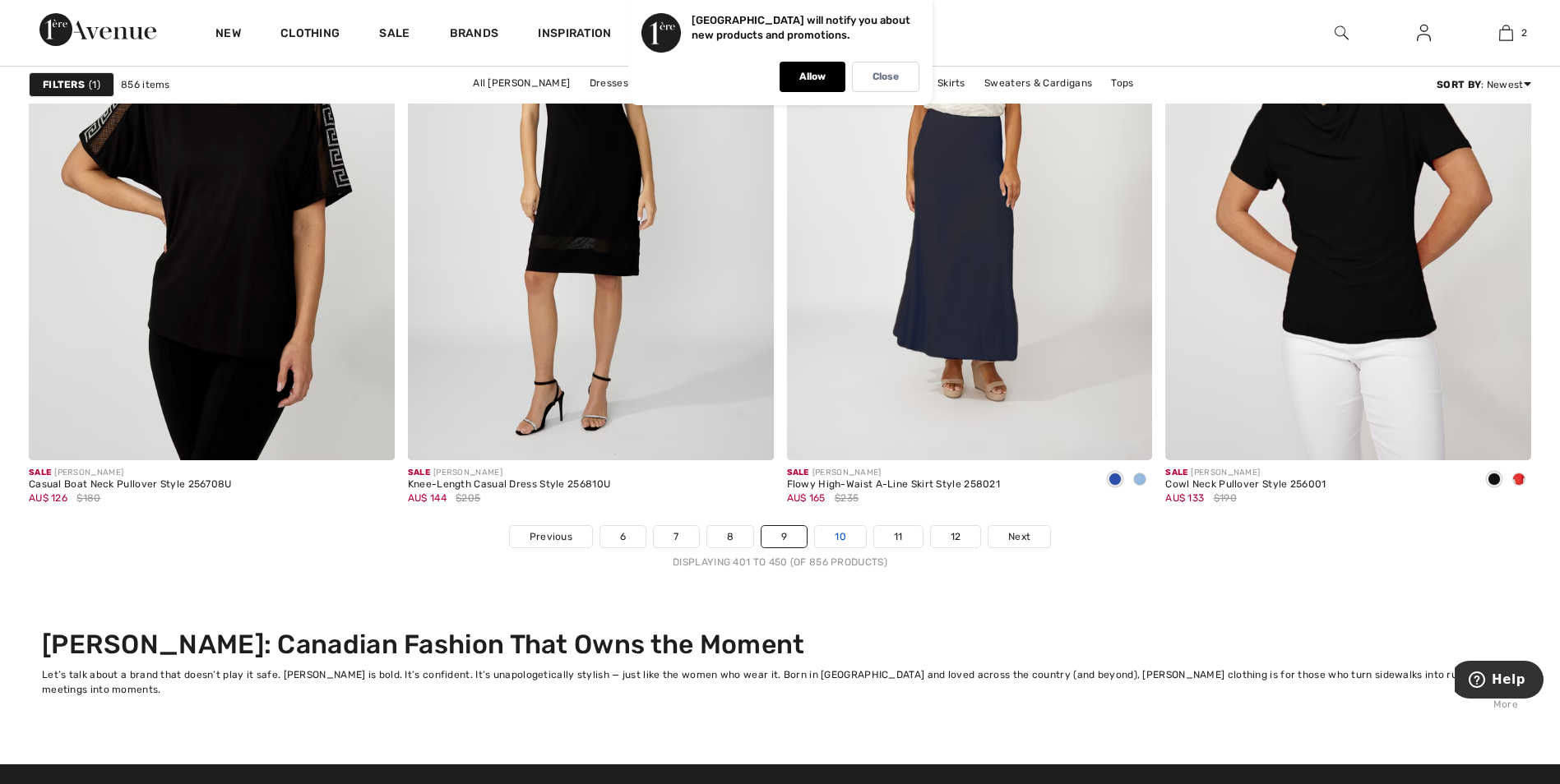
click at [828, 540] on link "10" at bounding box center [841, 537] width 51 height 21
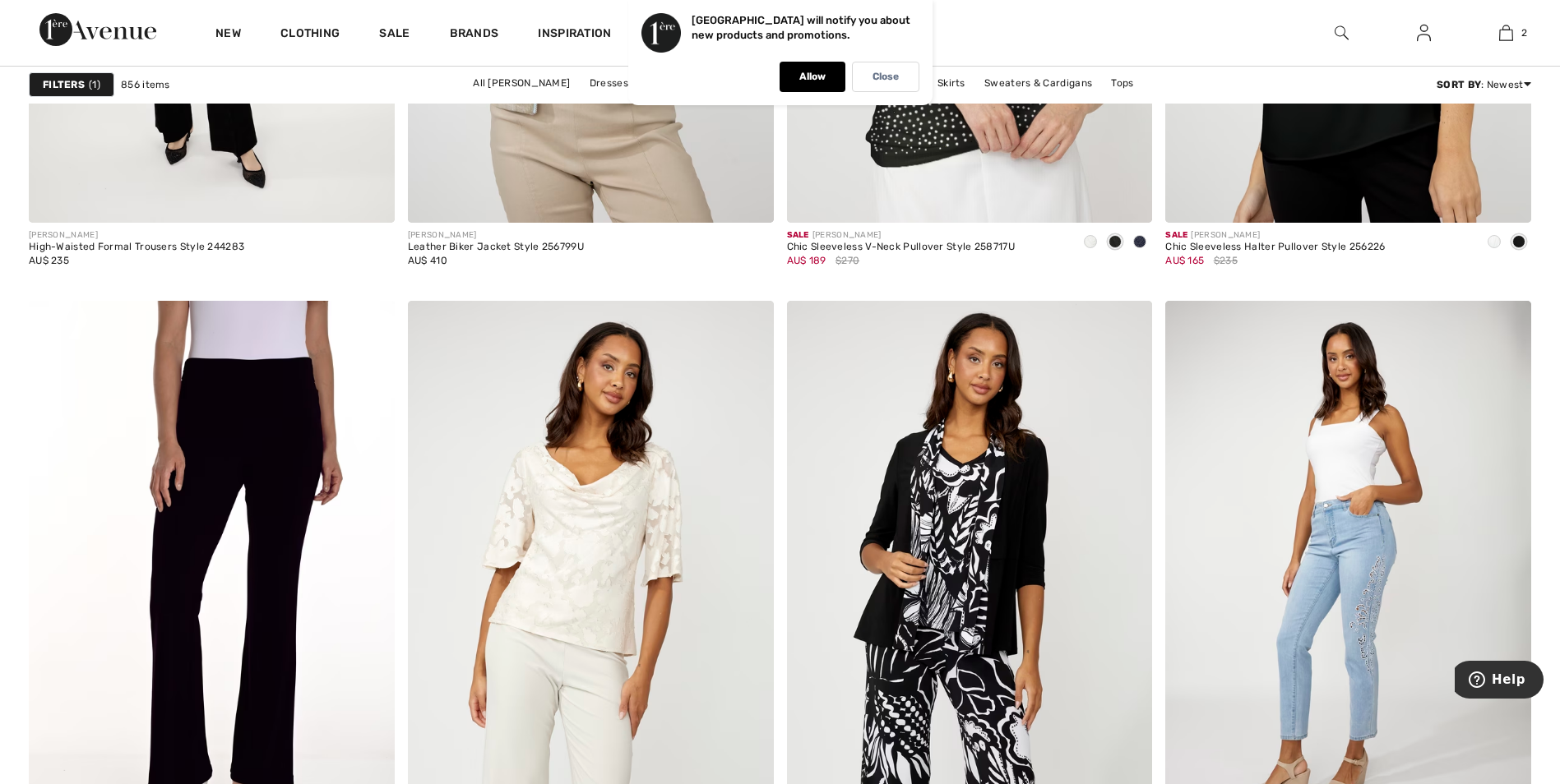
scroll to position [9044, 0]
